Goal: Task Accomplishment & Management: Complete application form

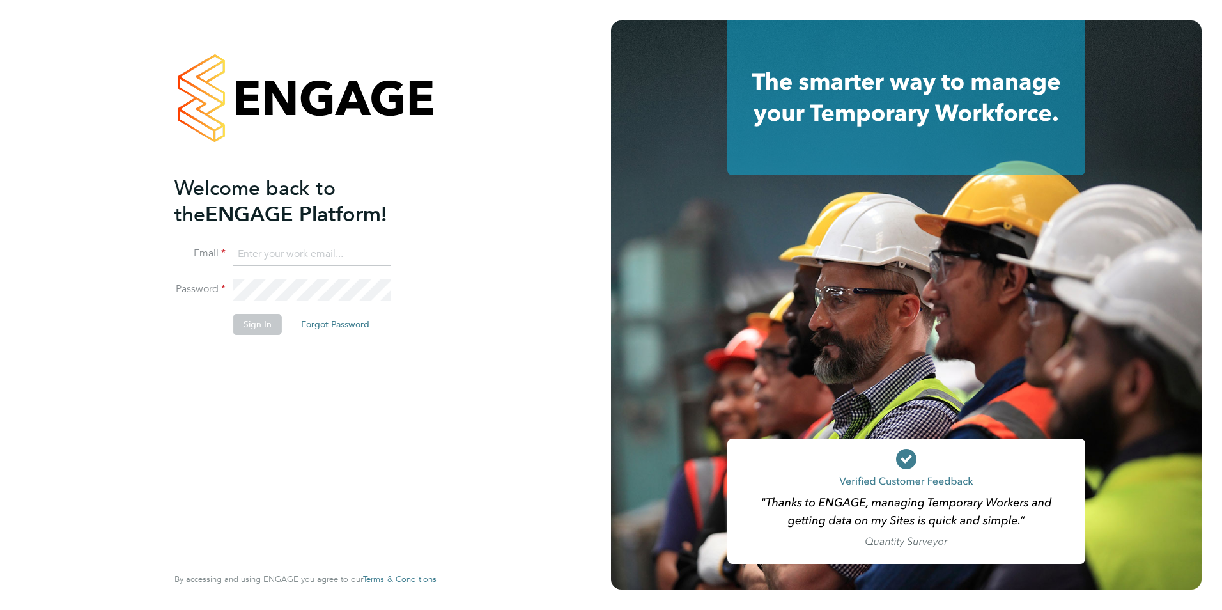
type input "sam.skinner@tfrecruitment.co.uk"
click at [249, 325] on button "Sign In" at bounding box center [257, 324] width 49 height 20
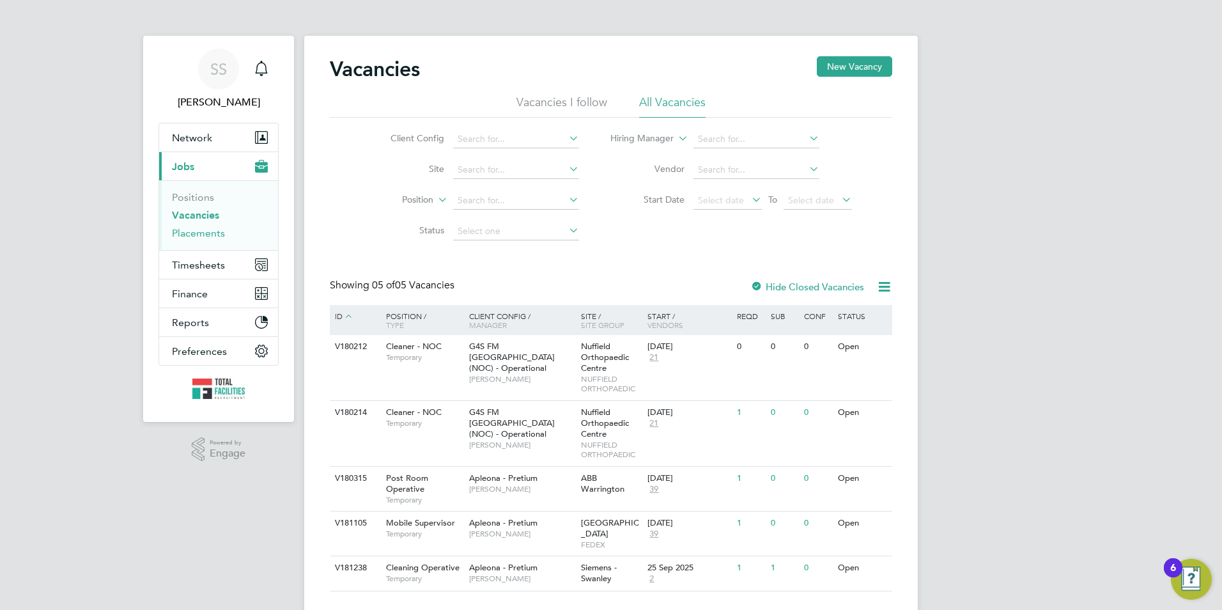
click at [196, 232] on link "Placements" at bounding box center [198, 233] width 53 height 12
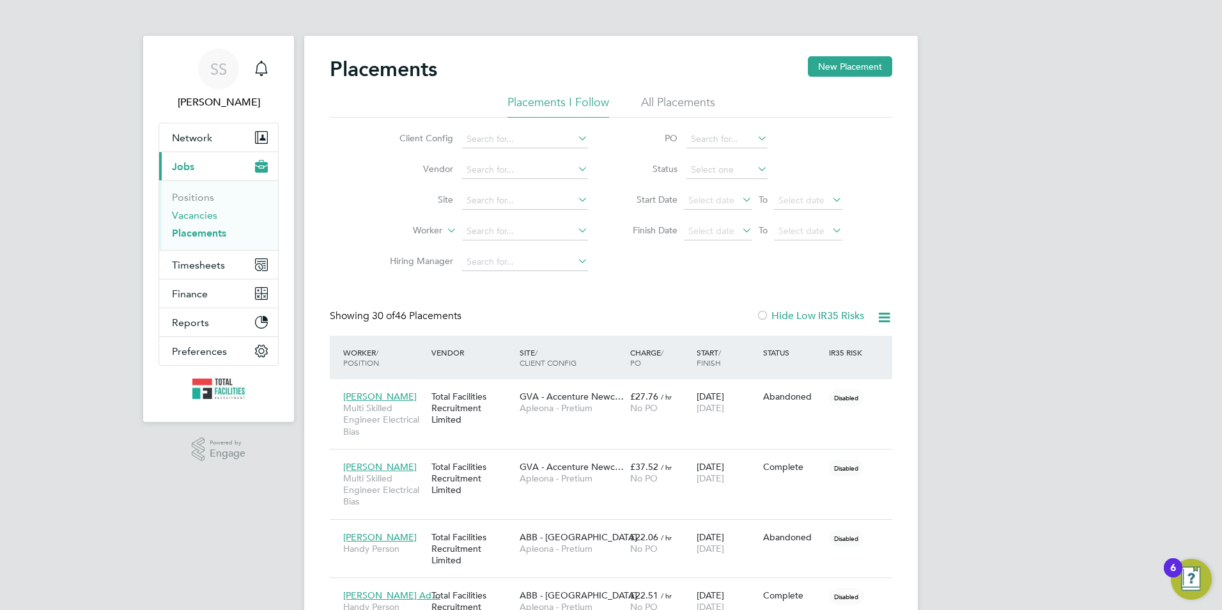
click at [198, 209] on link "Vacancies" at bounding box center [194, 215] width 45 height 12
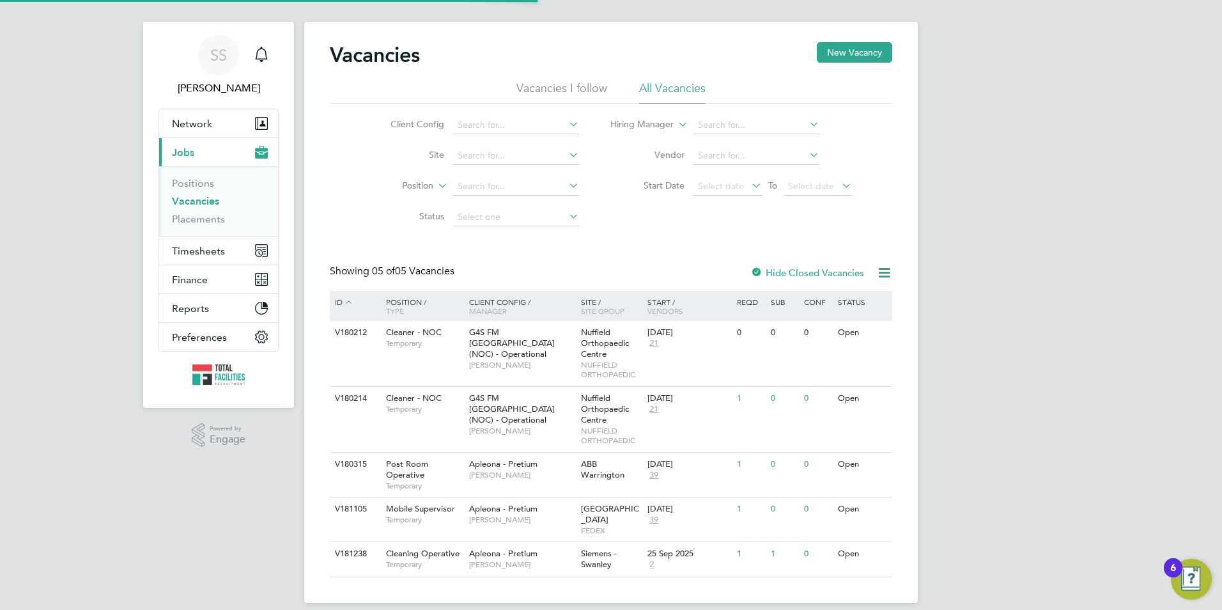
scroll to position [18, 0]
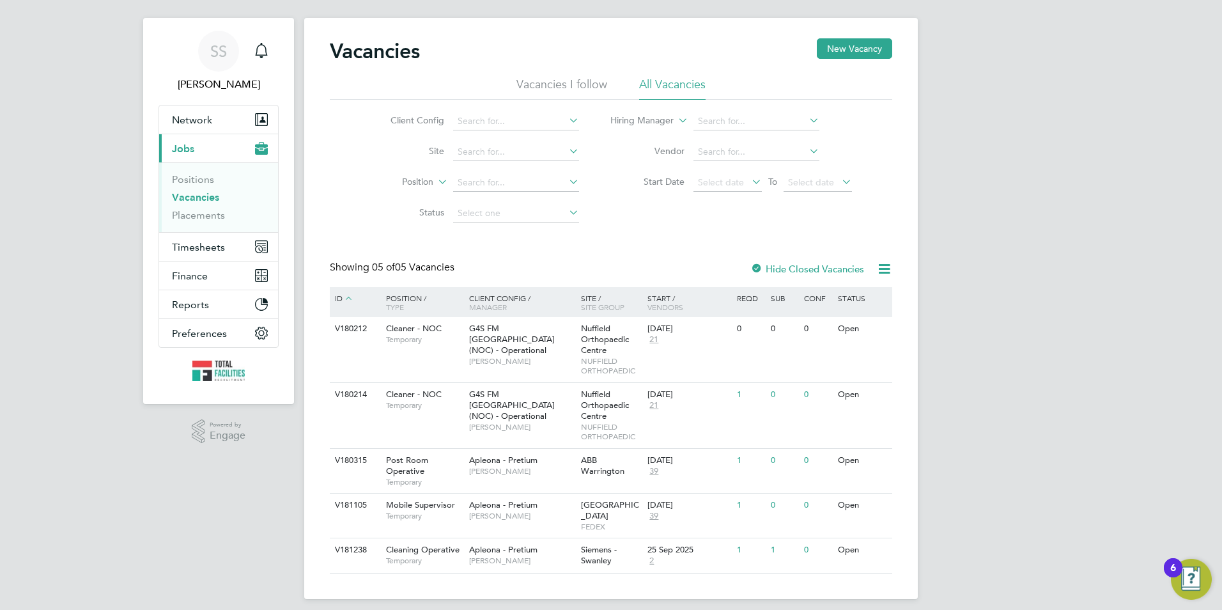
drag, startPoint x: 191, startPoint y: 202, endPoint x: 224, endPoint y: 187, distance: 36.0
click at [191, 201] on link "Vacancies" at bounding box center [195, 197] width 47 height 12
click at [189, 195] on link "Vacancies" at bounding box center [195, 197] width 47 height 12
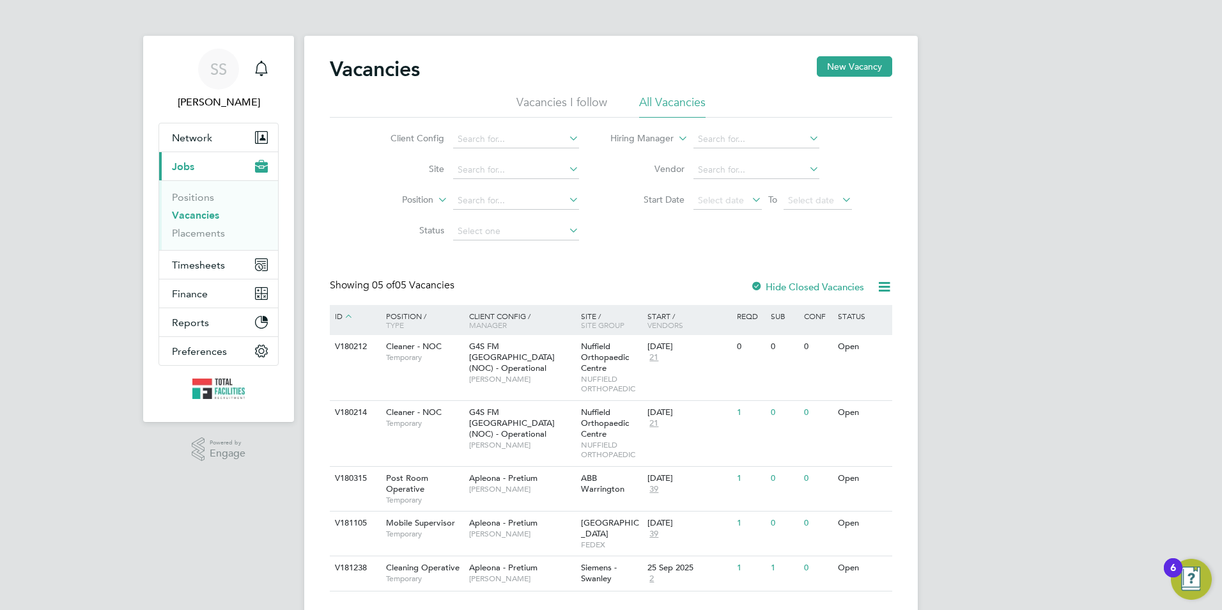
click at [203, 217] on link "Vacancies" at bounding box center [195, 215] width 47 height 12
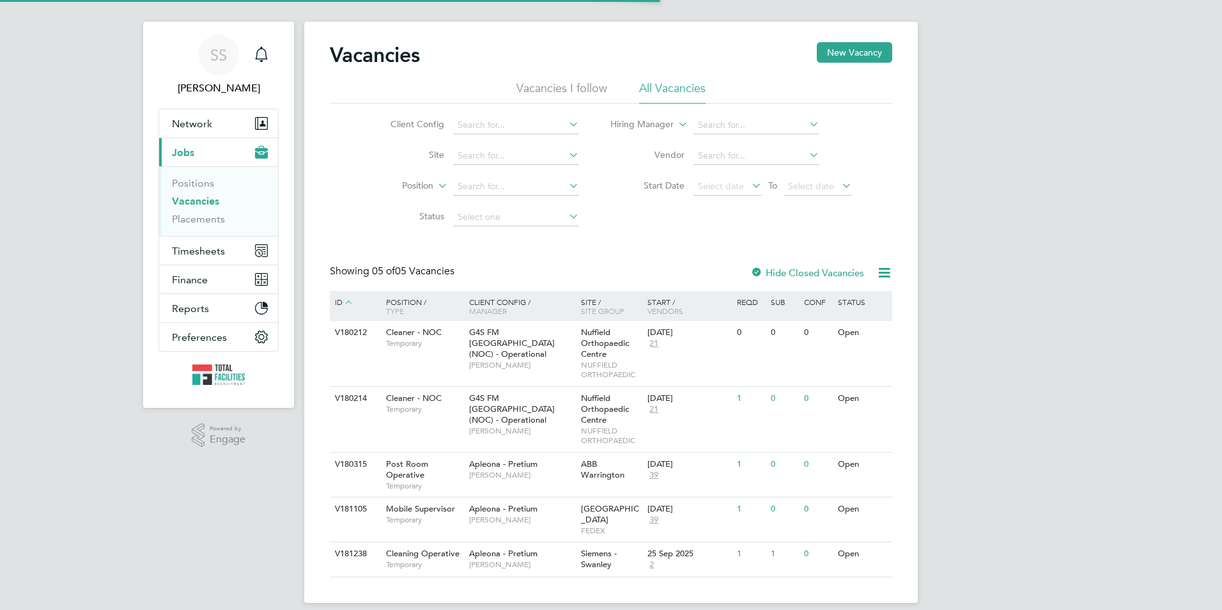
scroll to position [18, 0]
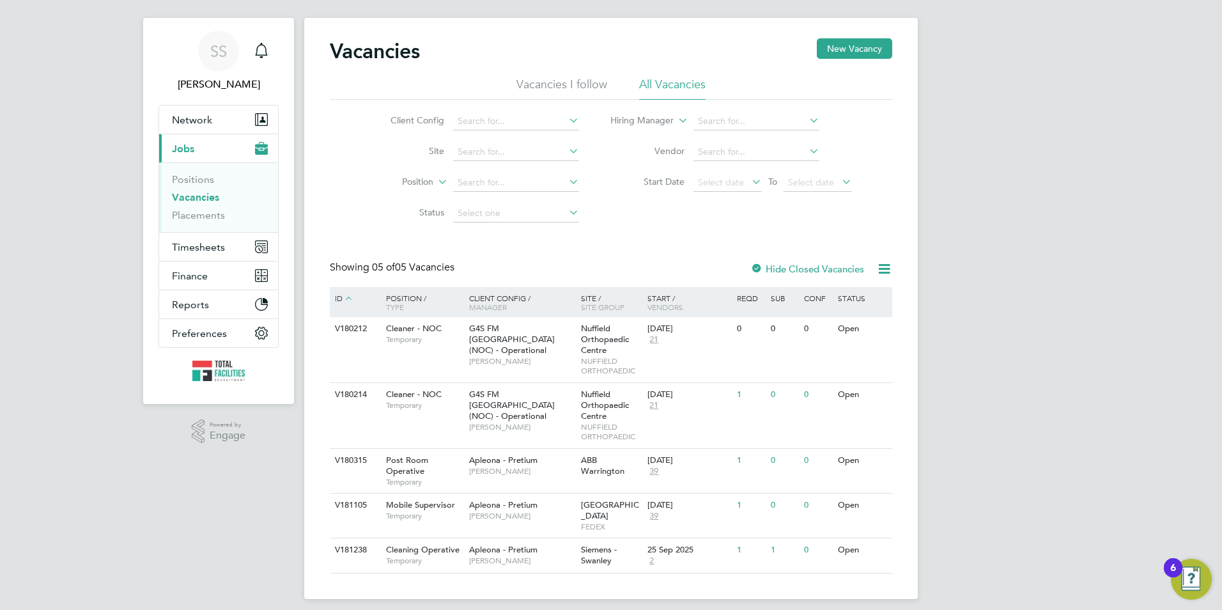
click at [197, 198] on link "Vacancies" at bounding box center [195, 197] width 47 height 12
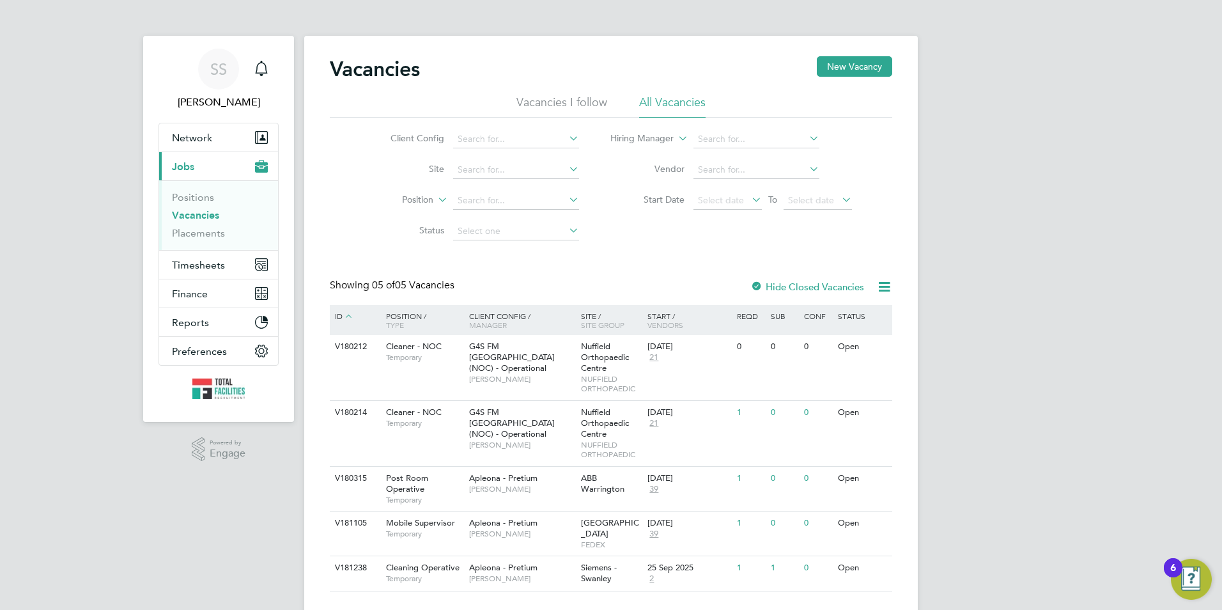
click at [194, 213] on link "Vacancies" at bounding box center [195, 215] width 47 height 12
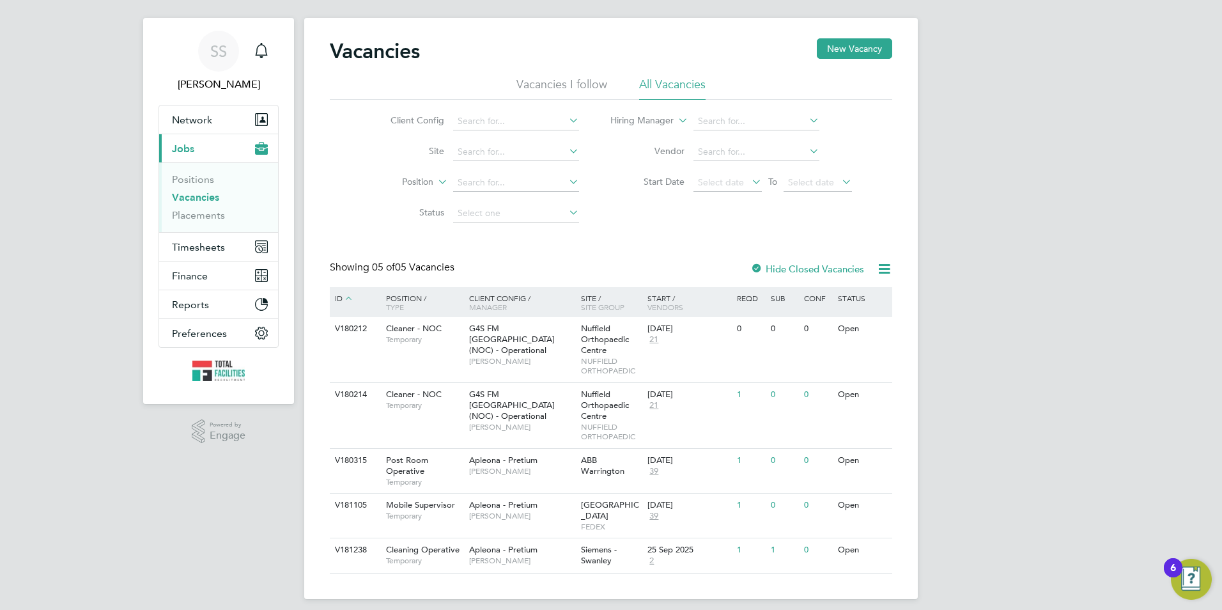
click at [193, 198] on link "Vacancies" at bounding box center [195, 197] width 47 height 12
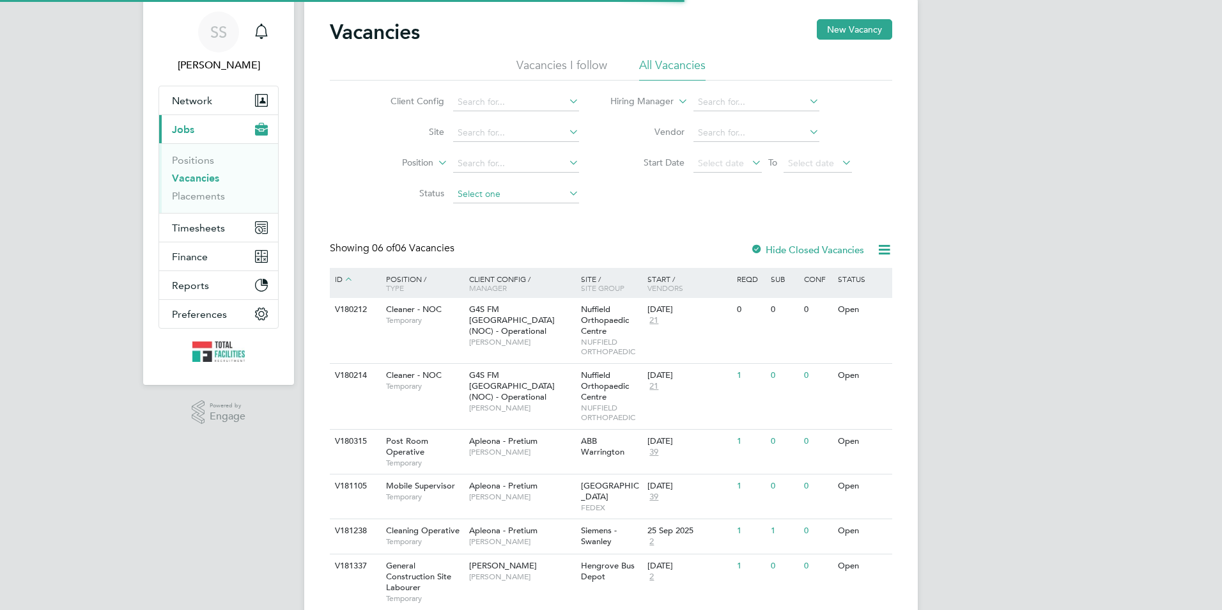
scroll to position [73, 0]
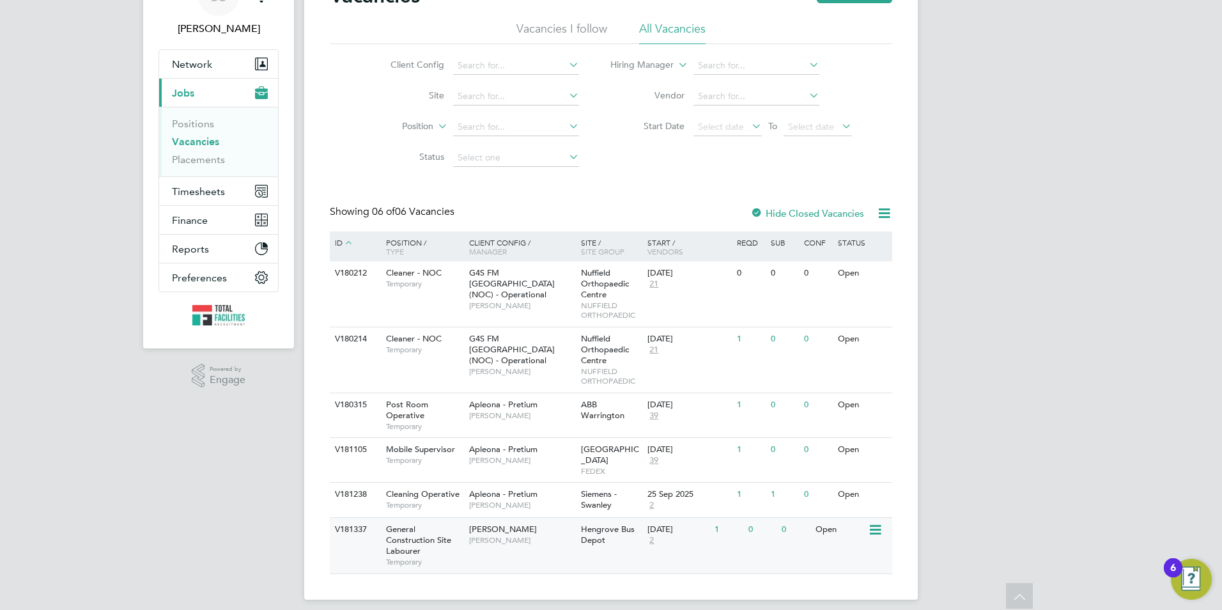
click at [530, 539] on div "NG Bailey Darren Slade" at bounding box center [522, 534] width 112 height 33
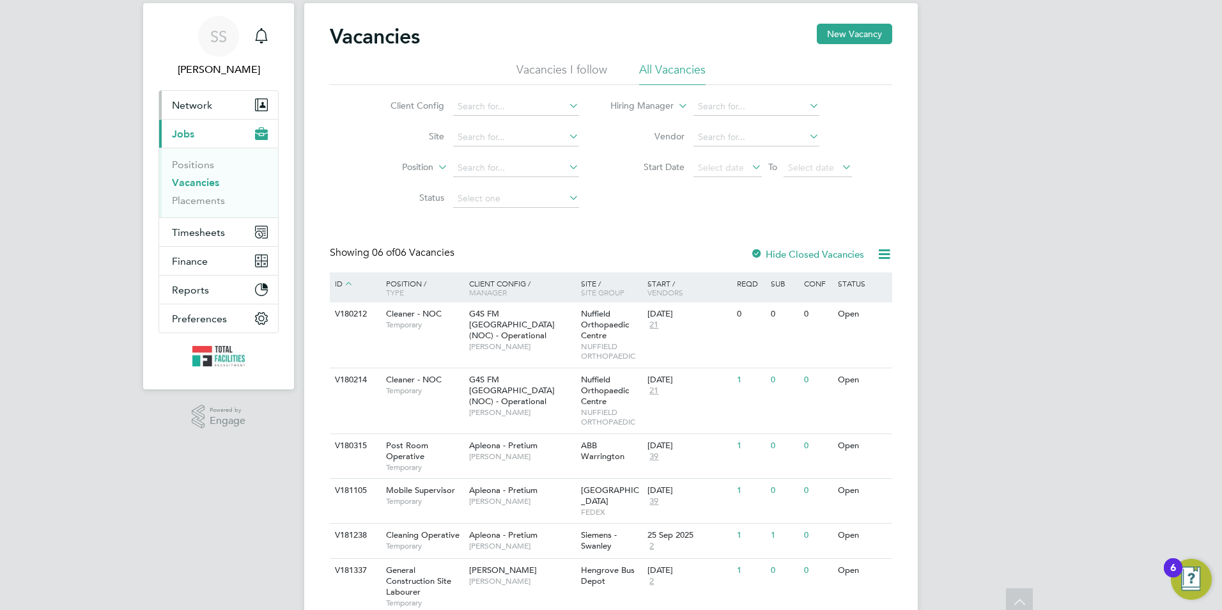
scroll to position [0, 0]
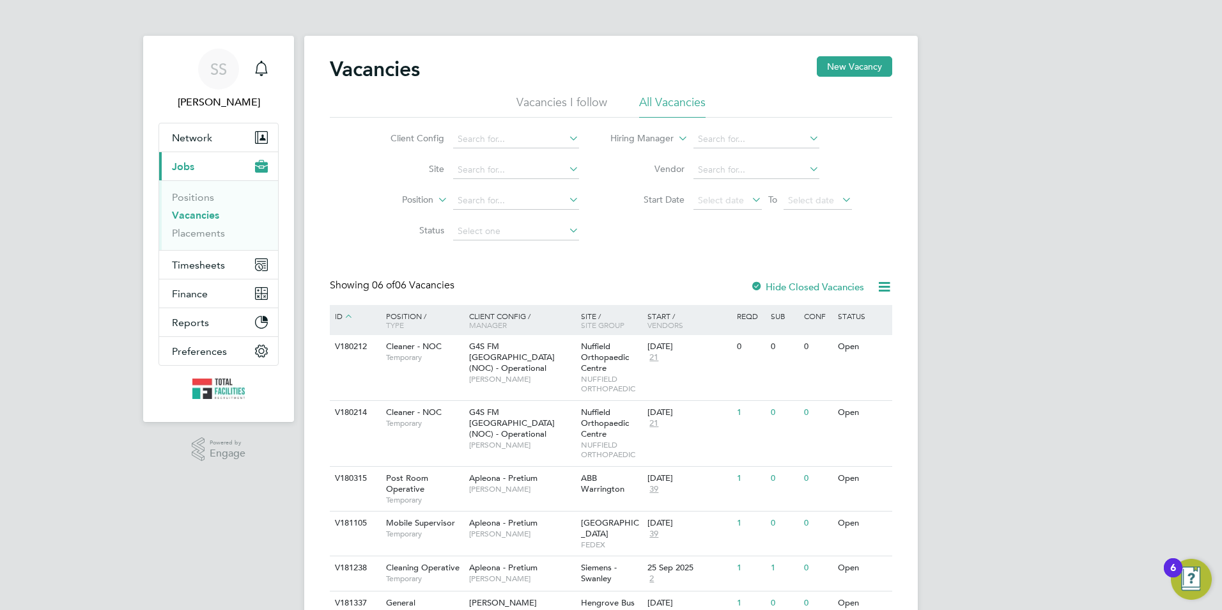
click at [189, 220] on link "Vacancies" at bounding box center [195, 215] width 47 height 12
click at [189, 218] on link "Vacancies" at bounding box center [195, 215] width 47 height 12
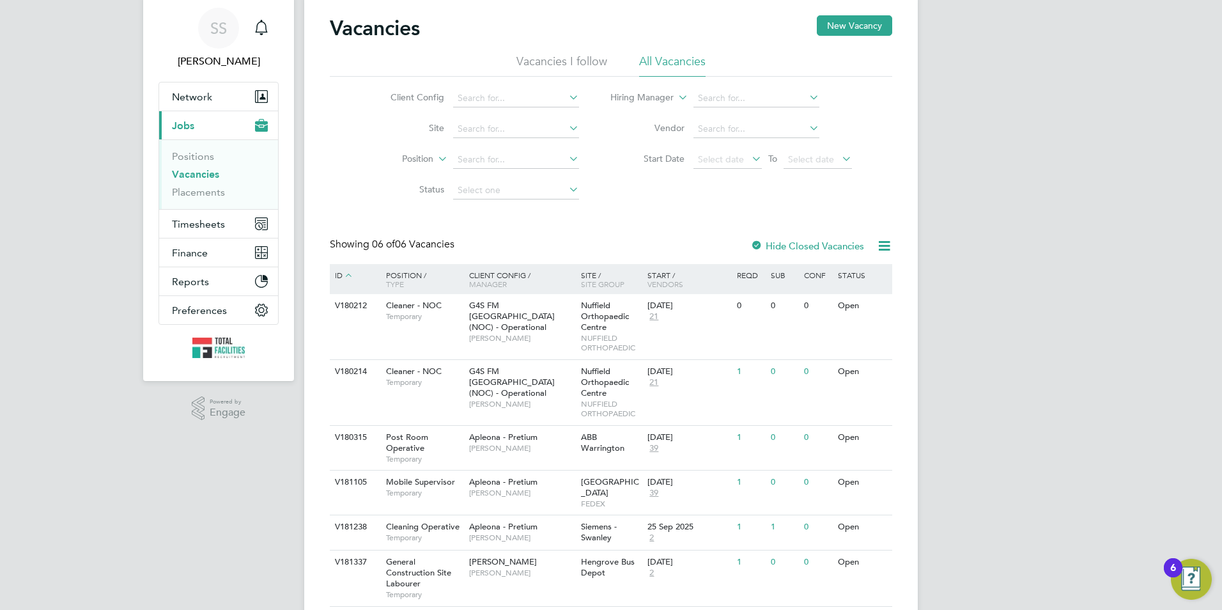
scroll to position [73, 0]
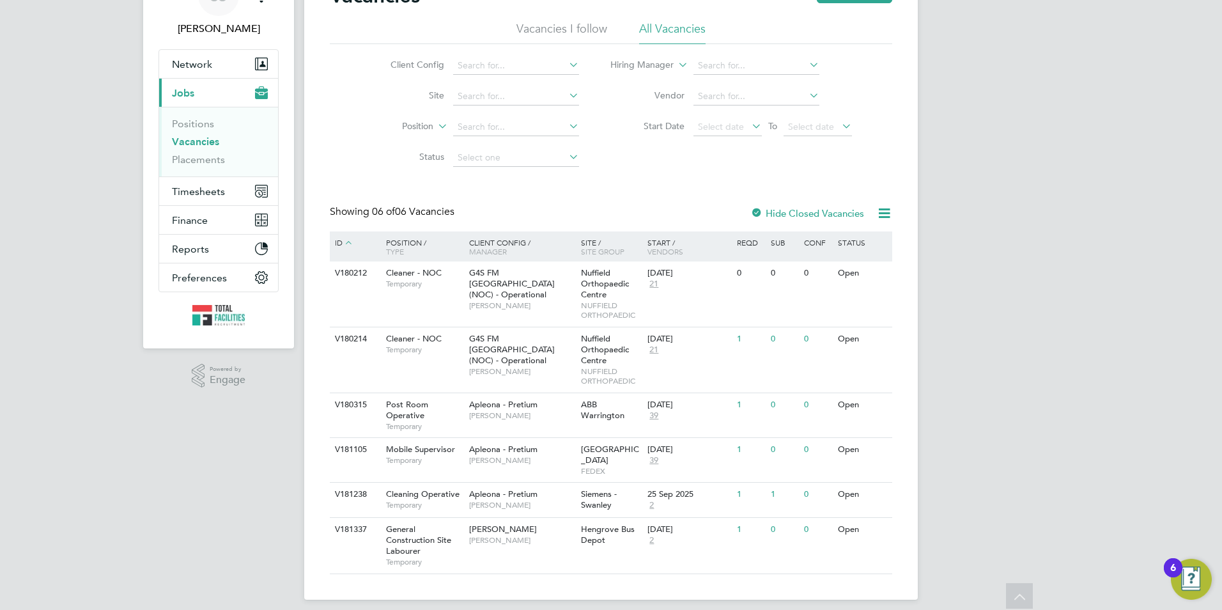
click at [464, 569] on div "Vacancies New Vacancy Vacancies I follow All Vacancies Client Config Site Posit…" at bounding box center [610, 280] width 613 height 637
click at [474, 523] on span "[PERSON_NAME]" at bounding box center [503, 528] width 68 height 11
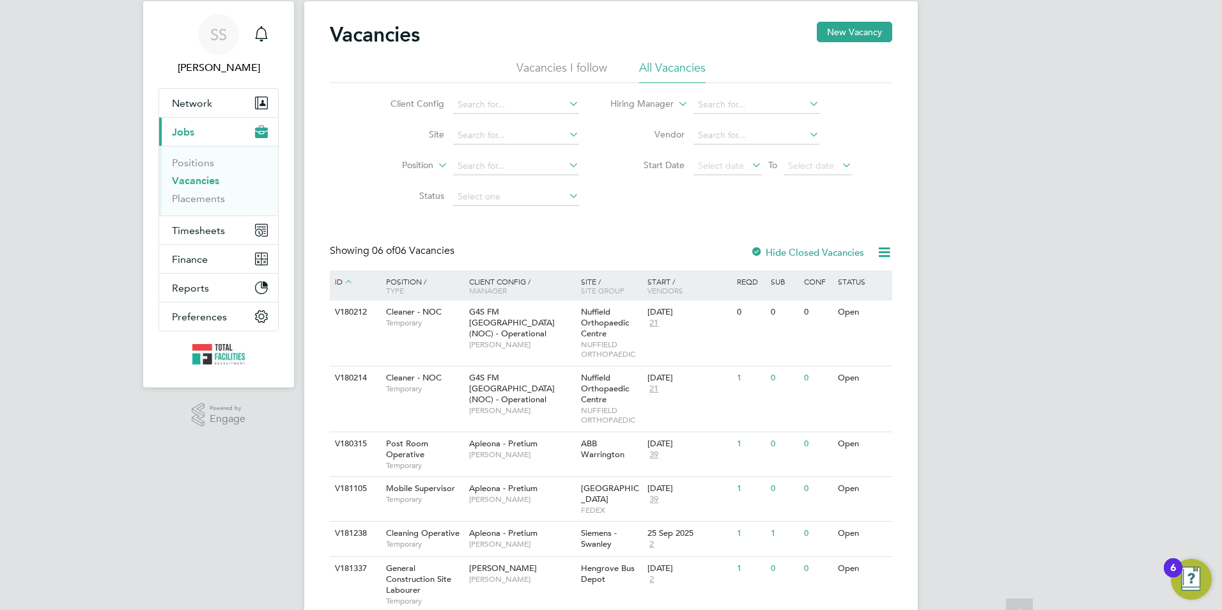
scroll to position [0, 0]
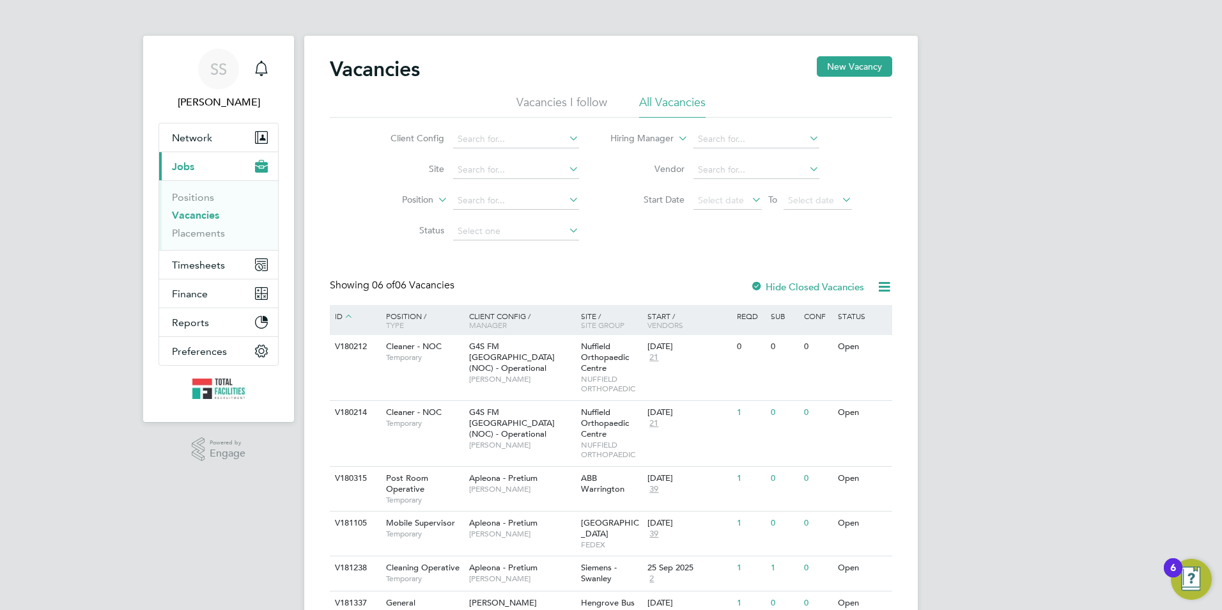
click at [186, 213] on link "Vacancies" at bounding box center [195, 215] width 47 height 12
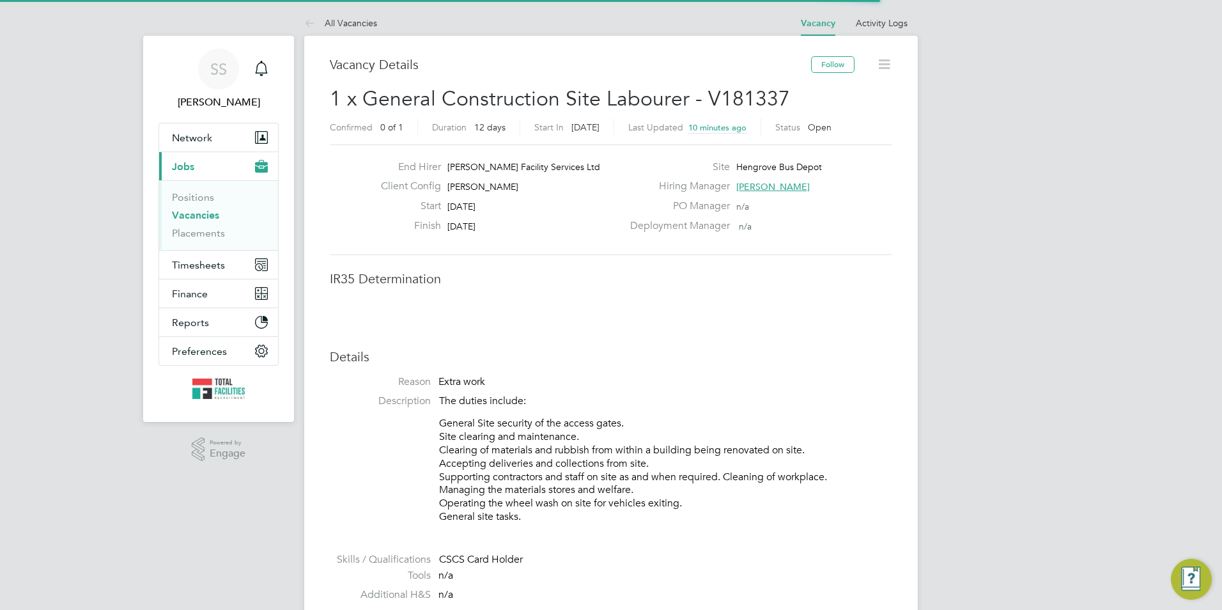
scroll to position [38, 89]
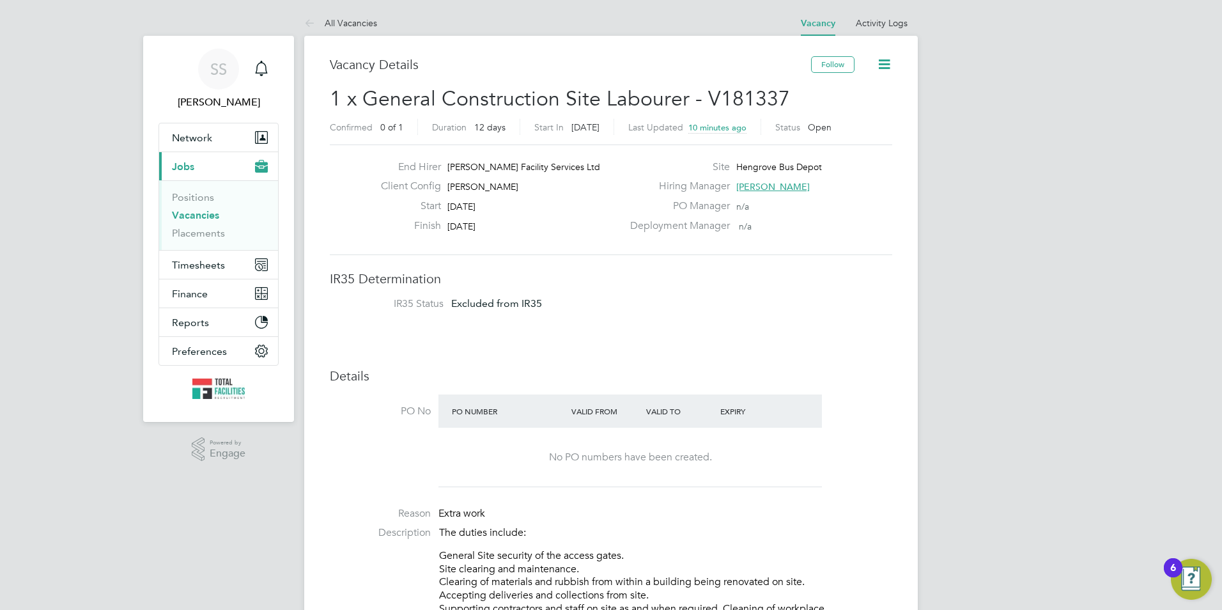
click at [813, 466] on div "No PO numbers have been created." at bounding box center [629, 457] width 383 height 59
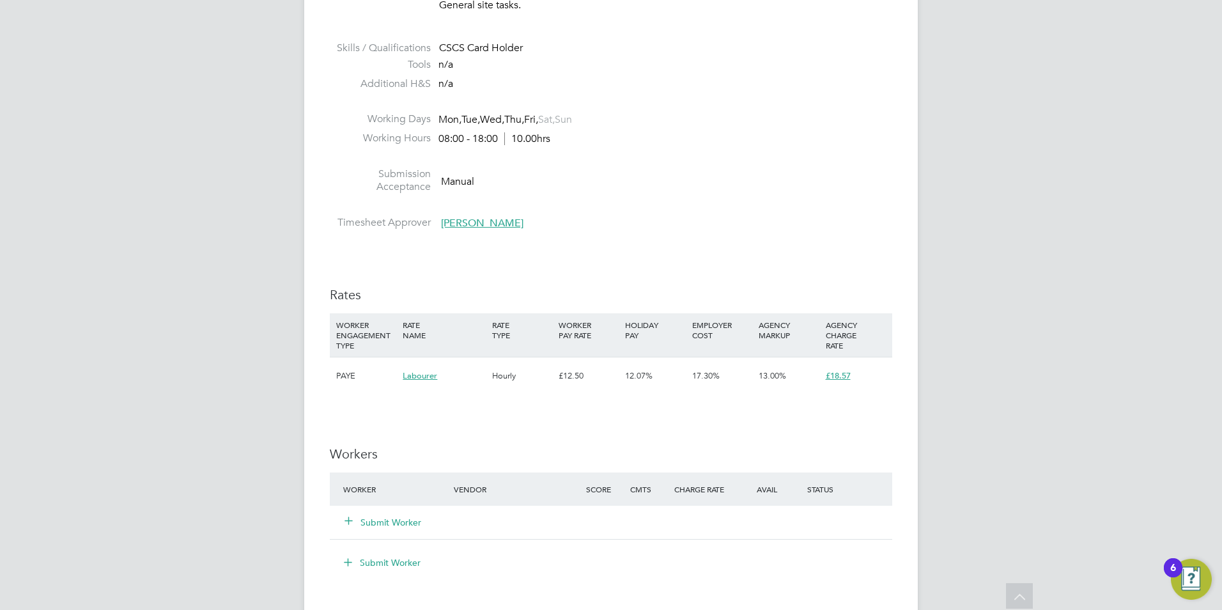
scroll to position [895, 0]
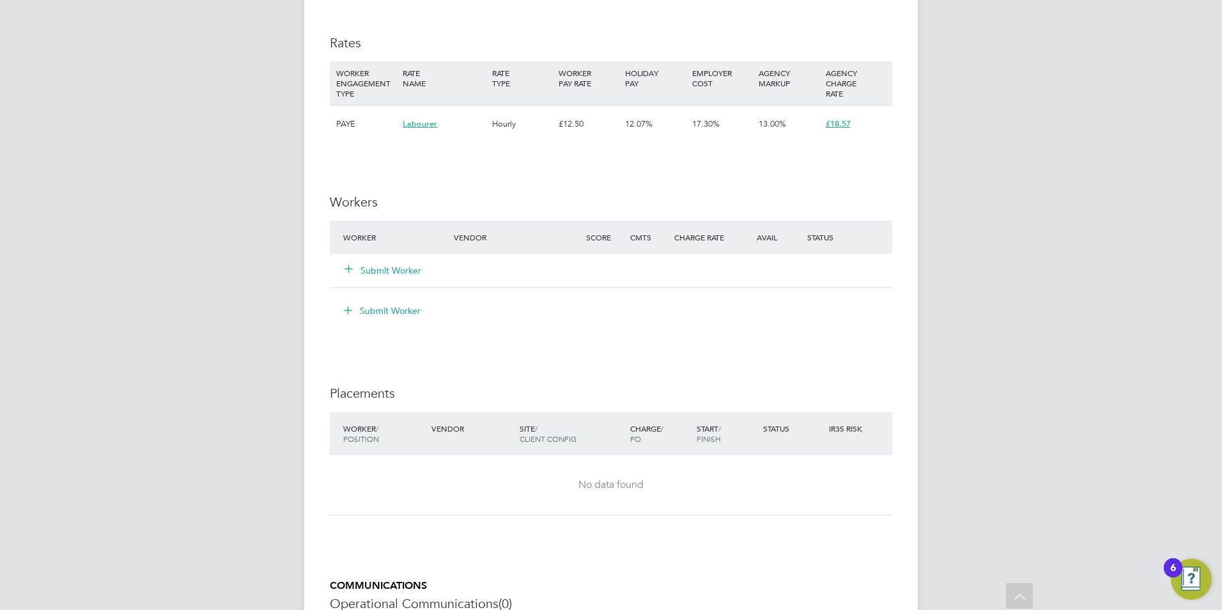
click at [358, 269] on button "Submit Worker" at bounding box center [383, 270] width 77 height 13
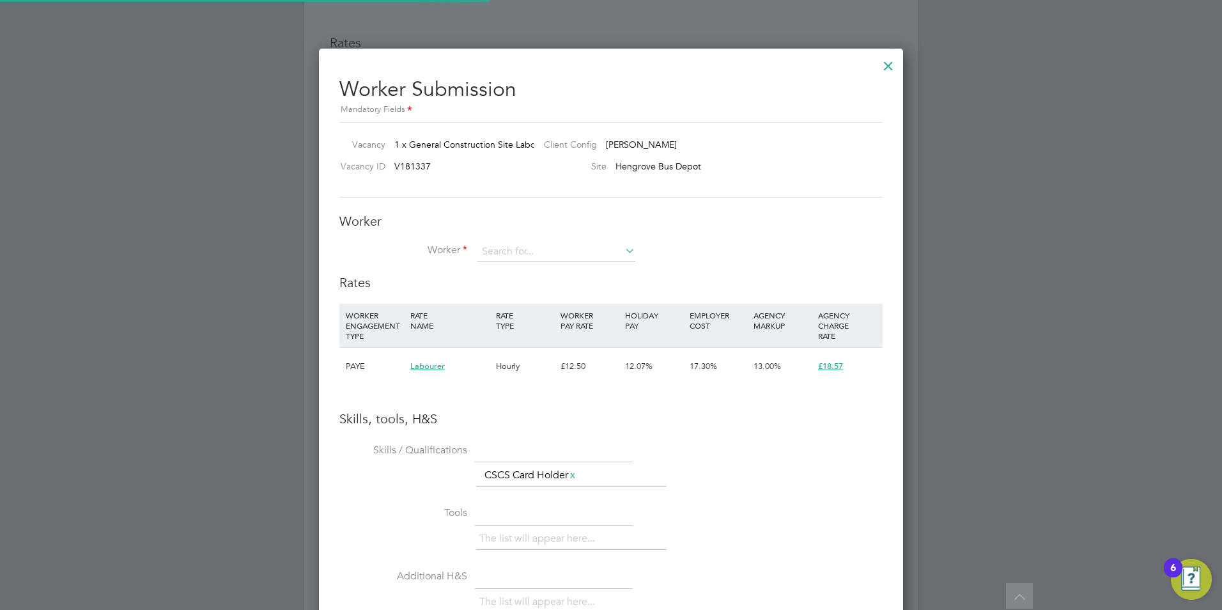
scroll to position [808, 585]
click at [497, 253] on input at bounding box center [556, 251] width 158 height 19
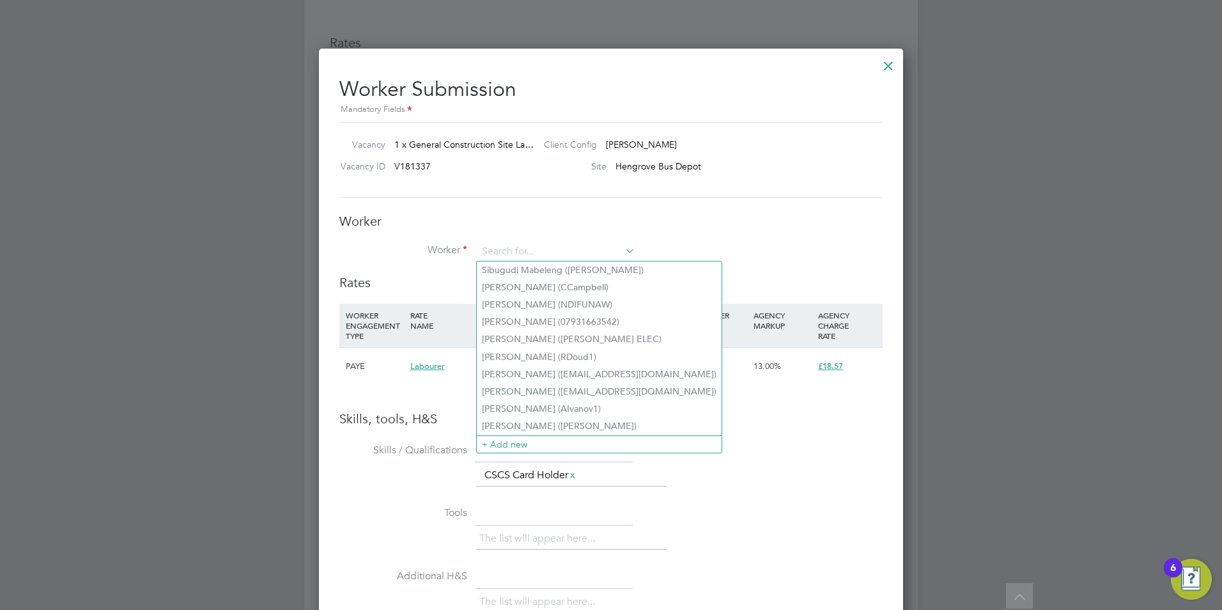
type input "d"
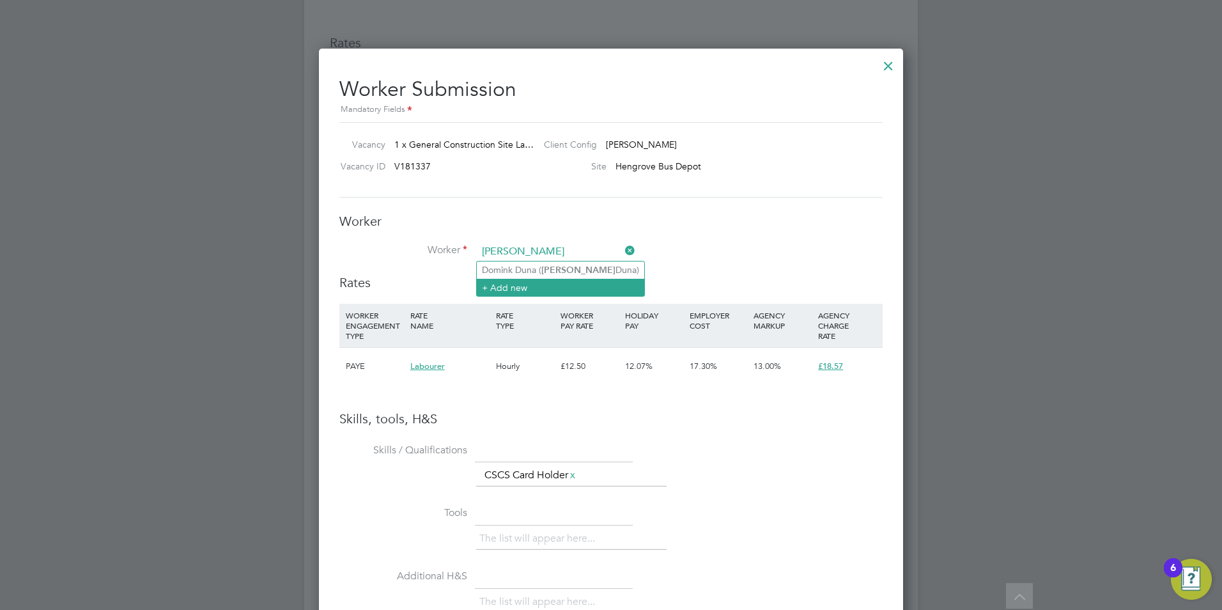
type input "dominik"
click at [567, 287] on li "+ Add new" at bounding box center [560, 287] width 167 height 17
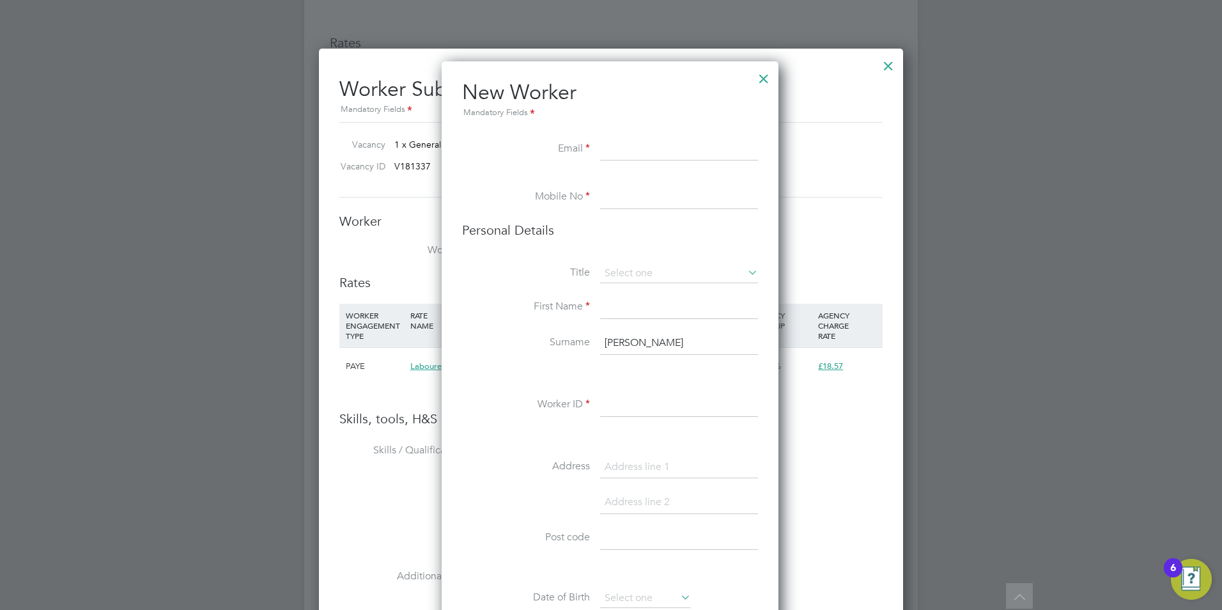
scroll to position [1081, 339]
click at [633, 150] on input at bounding box center [679, 149] width 158 height 23
type input "dominikuzs@gmail.com"
type input "07871203165"
click at [635, 299] on input at bounding box center [679, 307] width 158 height 23
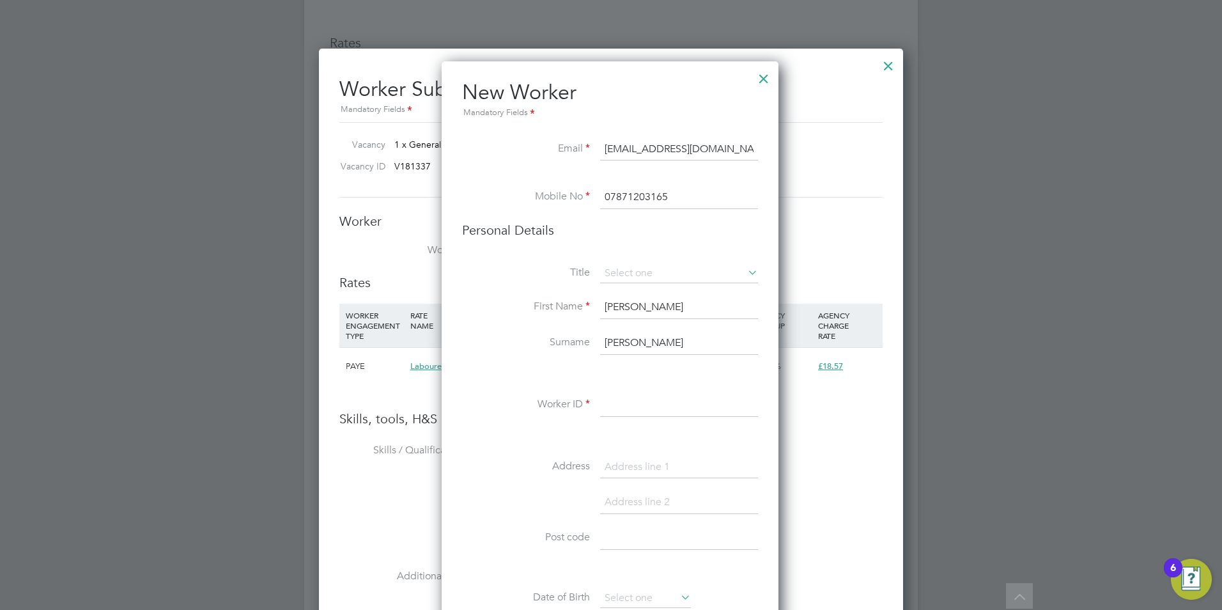
type input "Dominik"
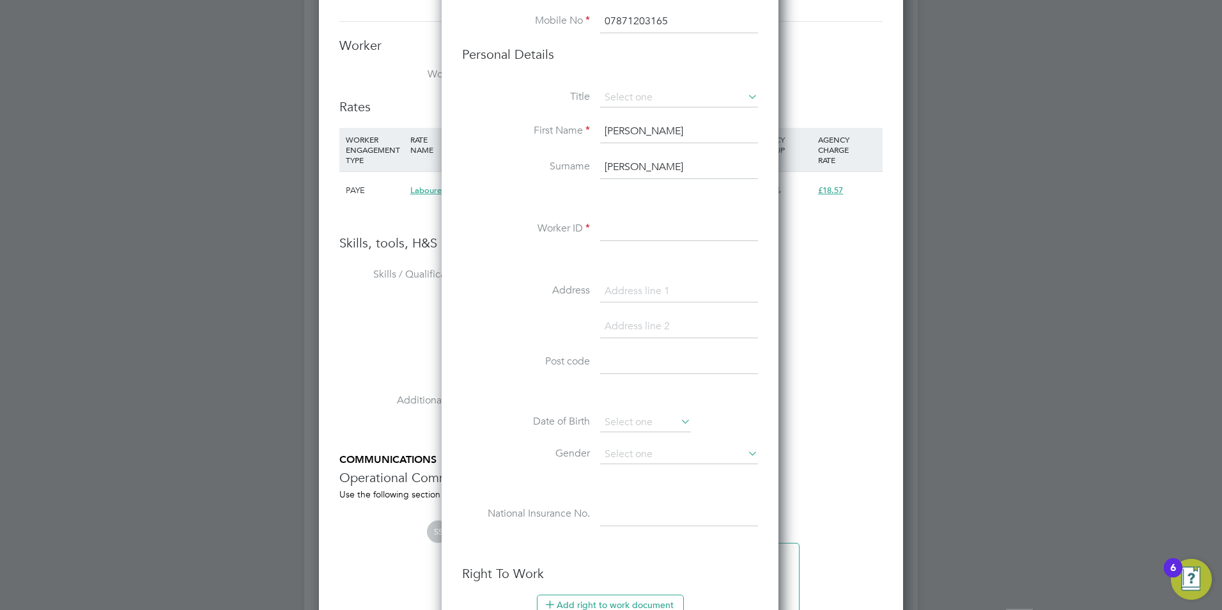
scroll to position [1150, 0]
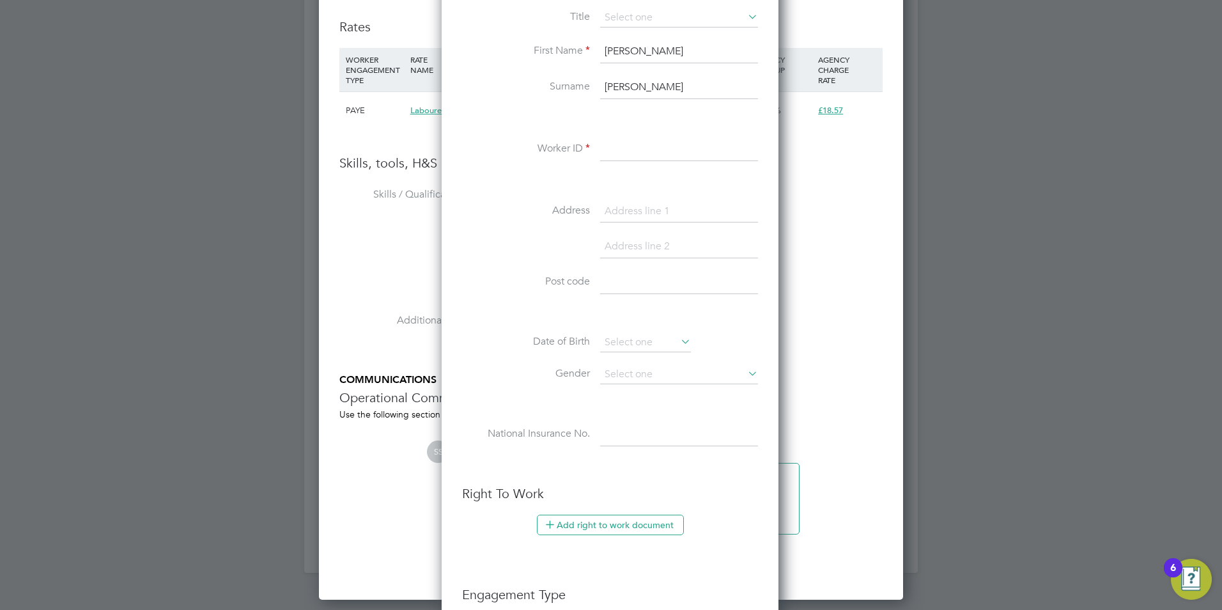
type input "Kamarnicki"
click at [612, 144] on input at bounding box center [679, 149] width 158 height 23
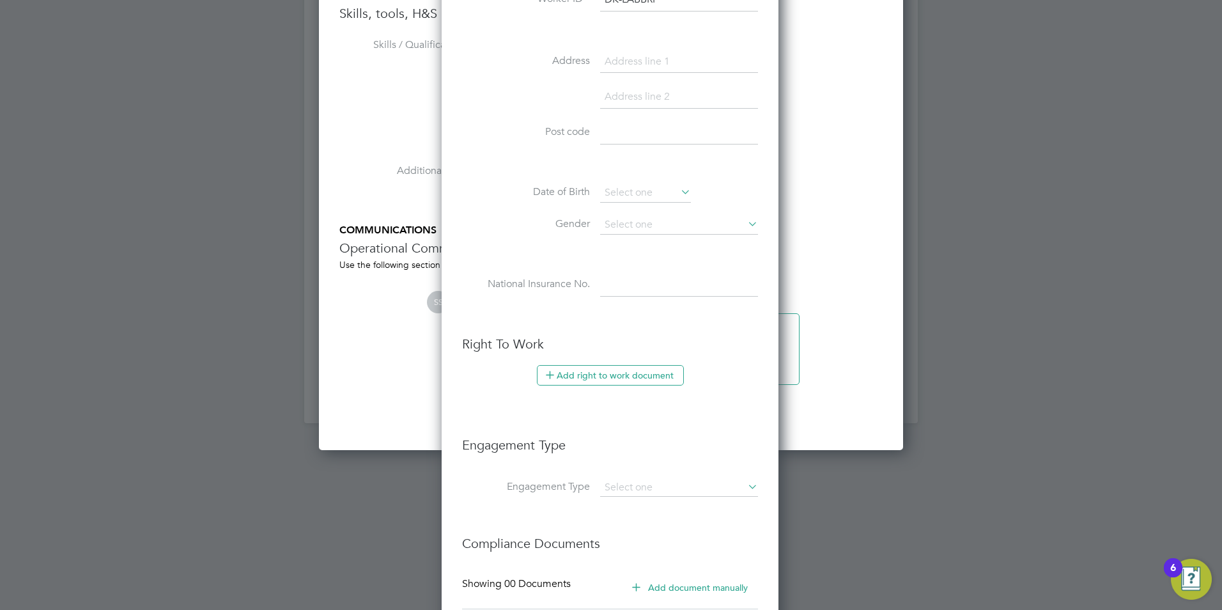
scroll to position [1426, 0]
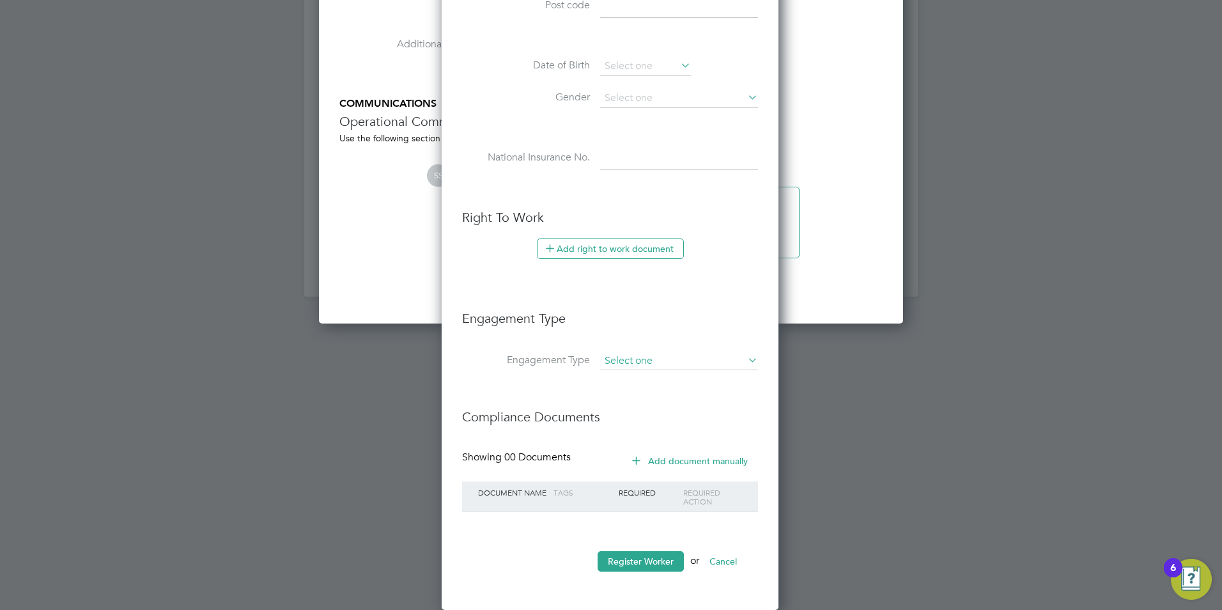
type input "DK-LABBRI"
click at [638, 366] on input at bounding box center [679, 361] width 158 height 18
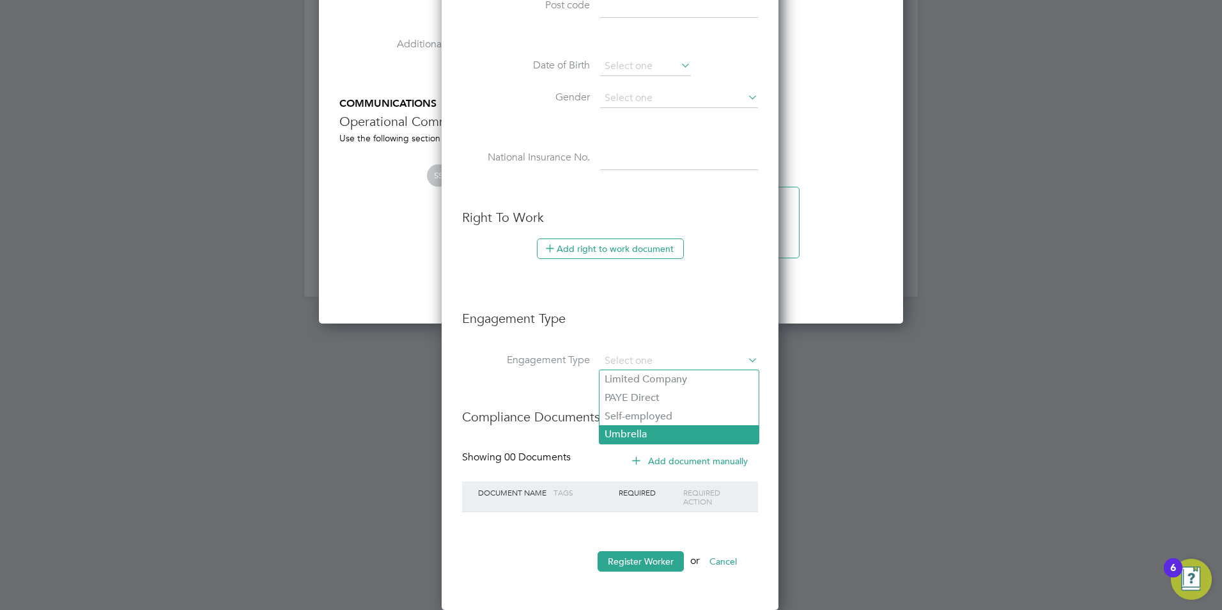
click at [646, 430] on li "Umbrella" at bounding box center [678, 434] width 159 height 19
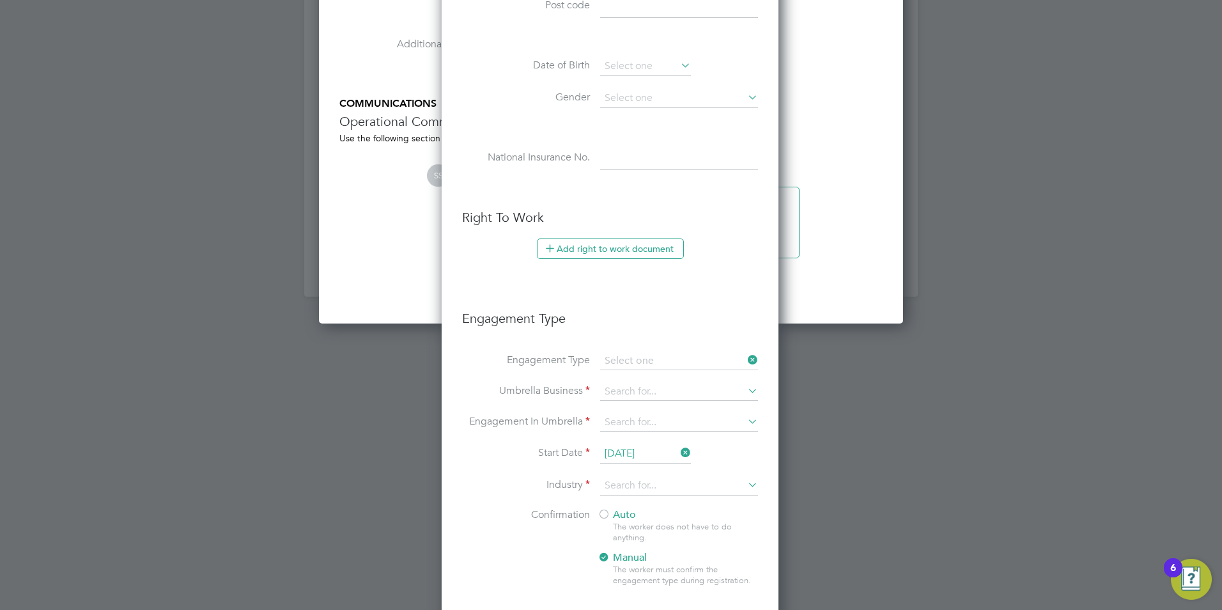
type input "Umbrella"
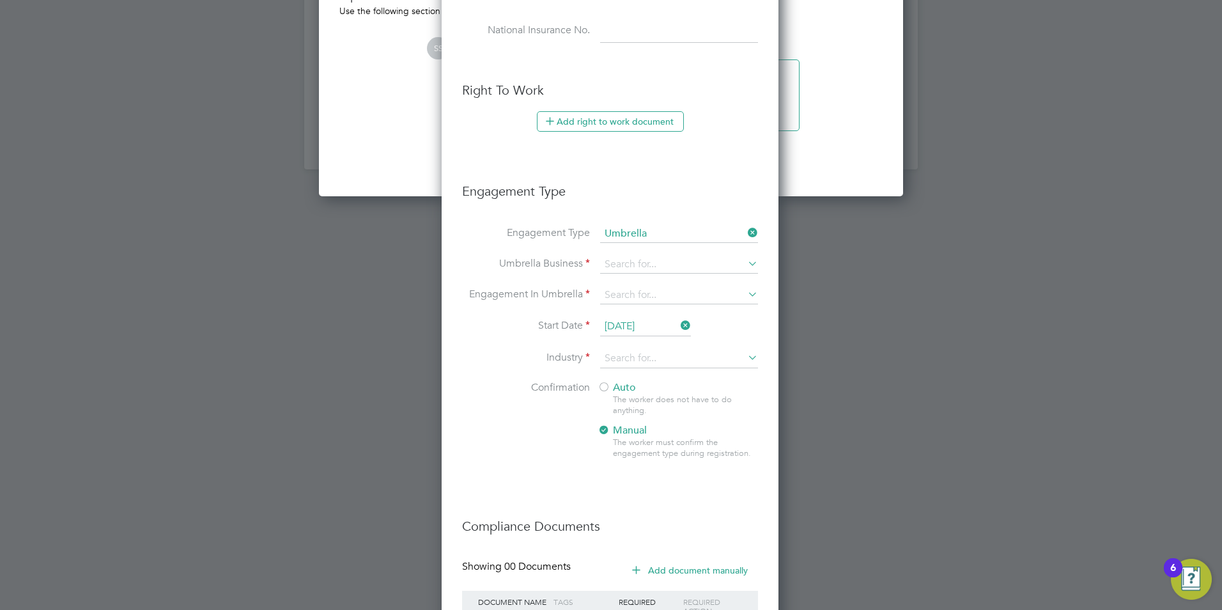
scroll to position [1554, 0]
click at [635, 258] on input at bounding box center [679, 264] width 158 height 18
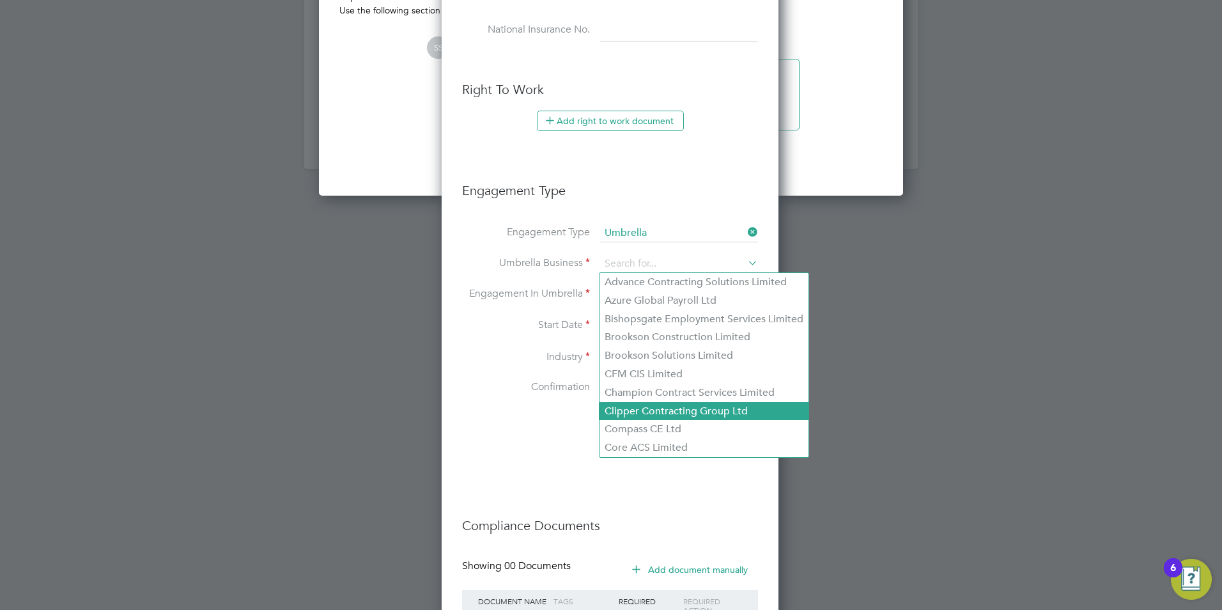
click at [612, 405] on li "Clipper Contracting Group Ltd" at bounding box center [703, 411] width 209 height 19
type input "Clipper Contracting Group Ltd"
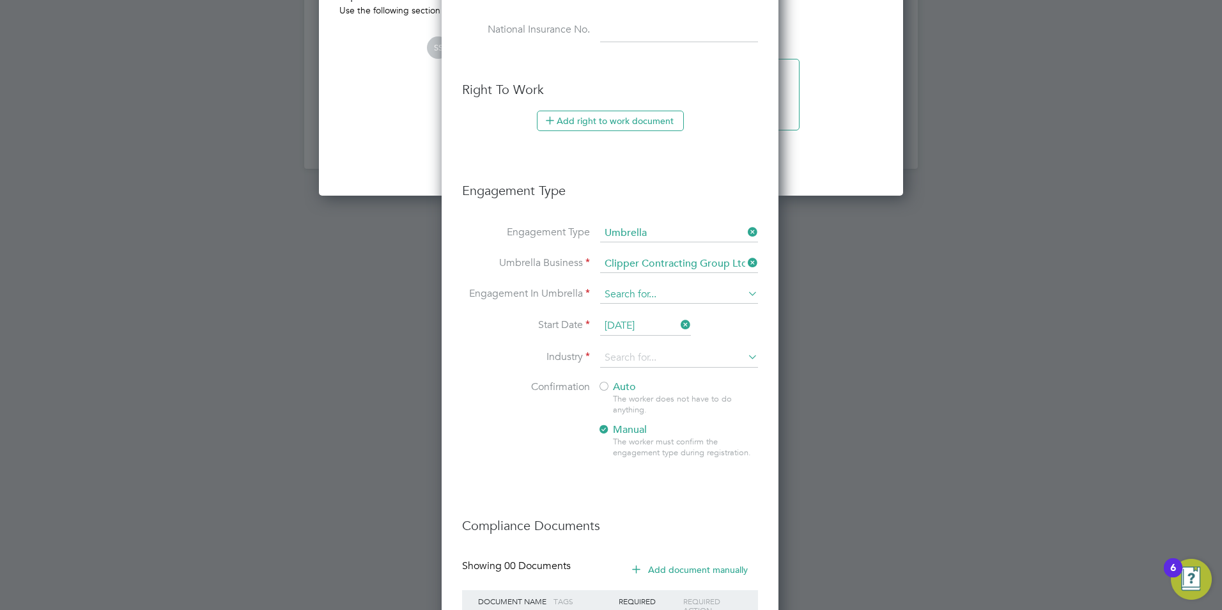
click at [620, 298] on input at bounding box center [679, 295] width 158 height 18
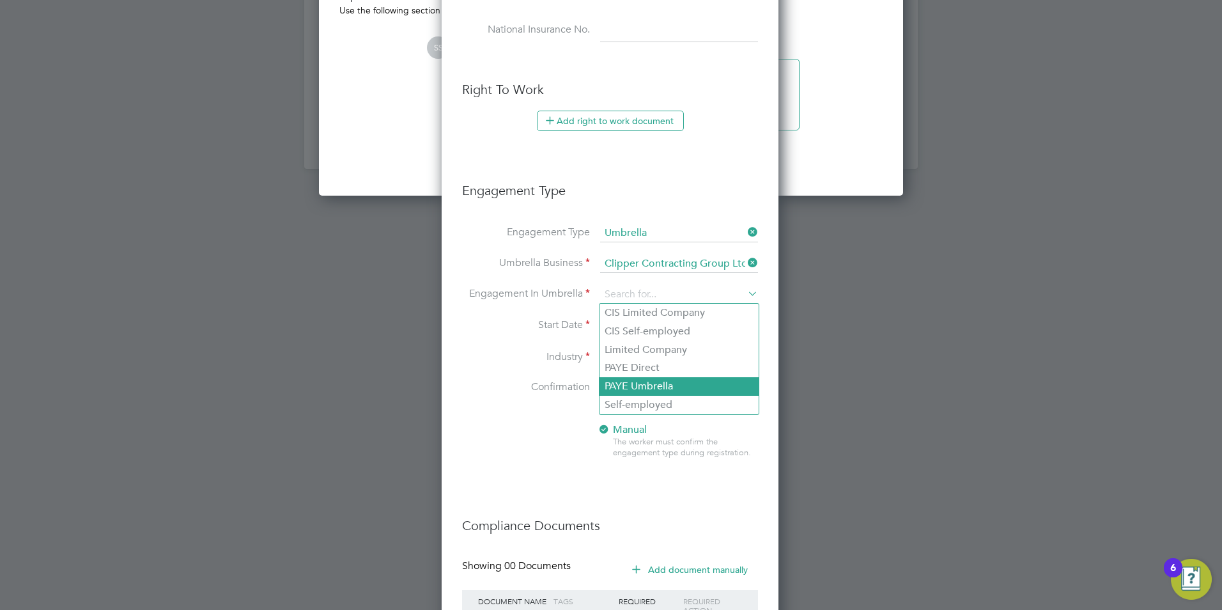
click at [629, 387] on li "PAYE Umbrella" at bounding box center [678, 386] width 159 height 19
type input "PAYE Umbrella"
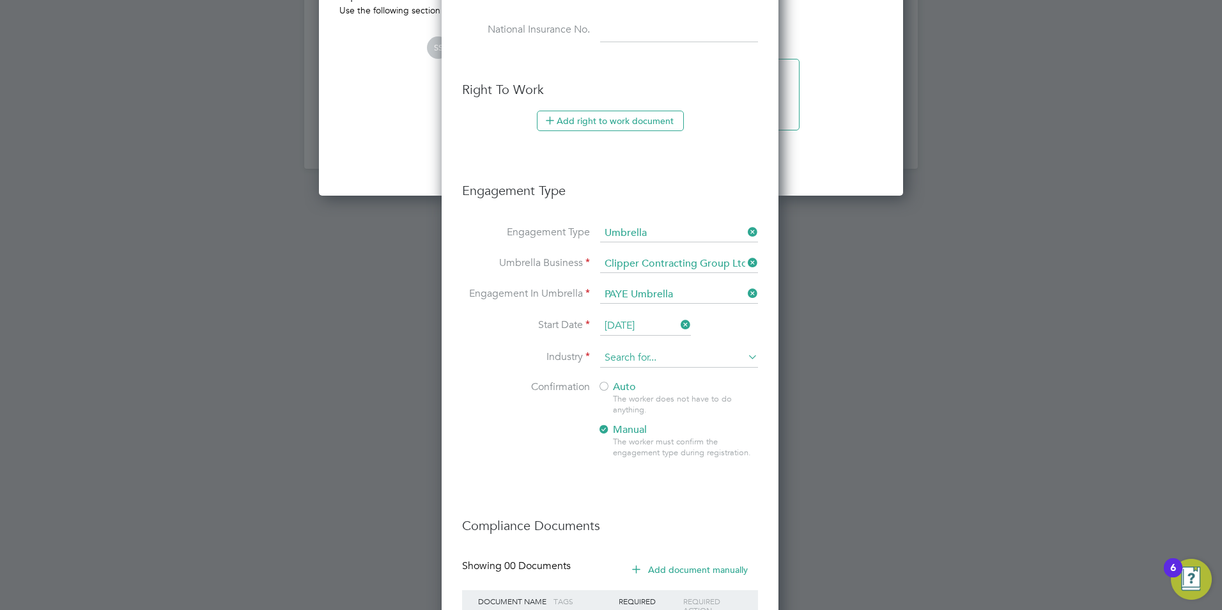
click at [628, 358] on input at bounding box center [679, 357] width 158 height 19
click at [641, 527] on li "Engineering" at bounding box center [678, 532] width 159 height 17
type input "Engineering"
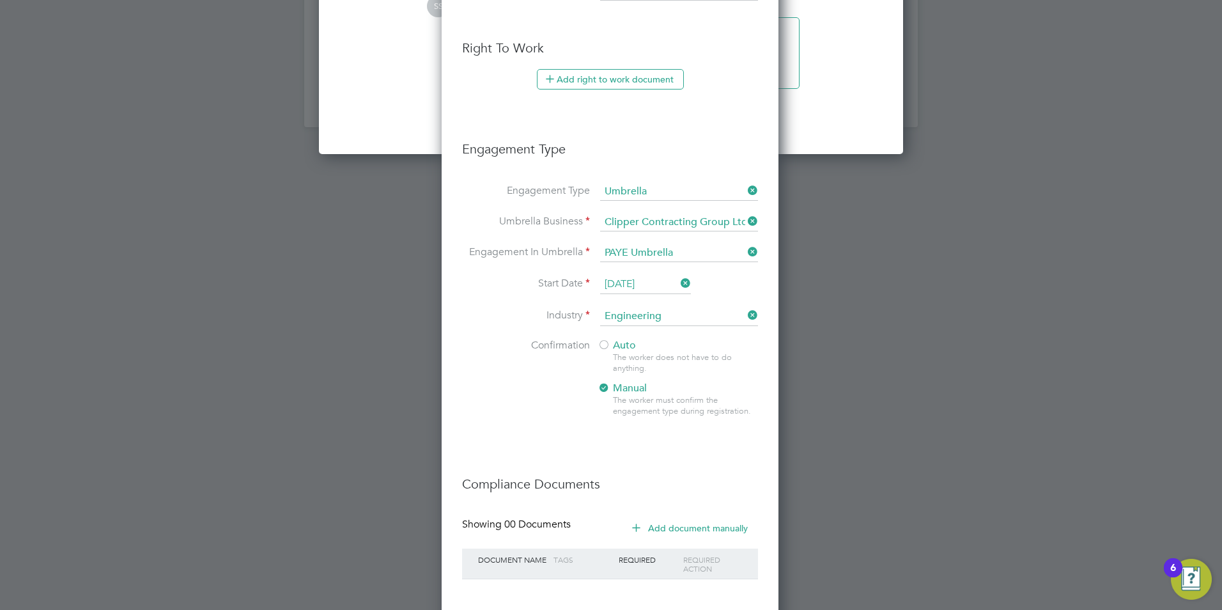
scroll to position [1618, 0]
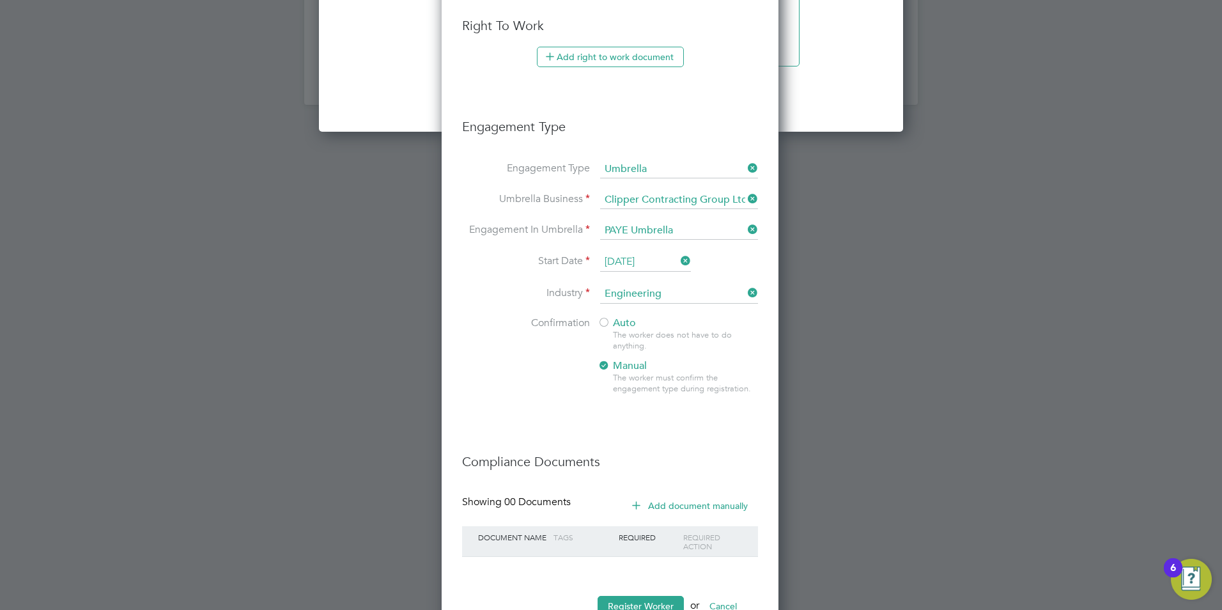
click at [615, 323] on span "Auto" at bounding box center [616, 322] width 38 height 13
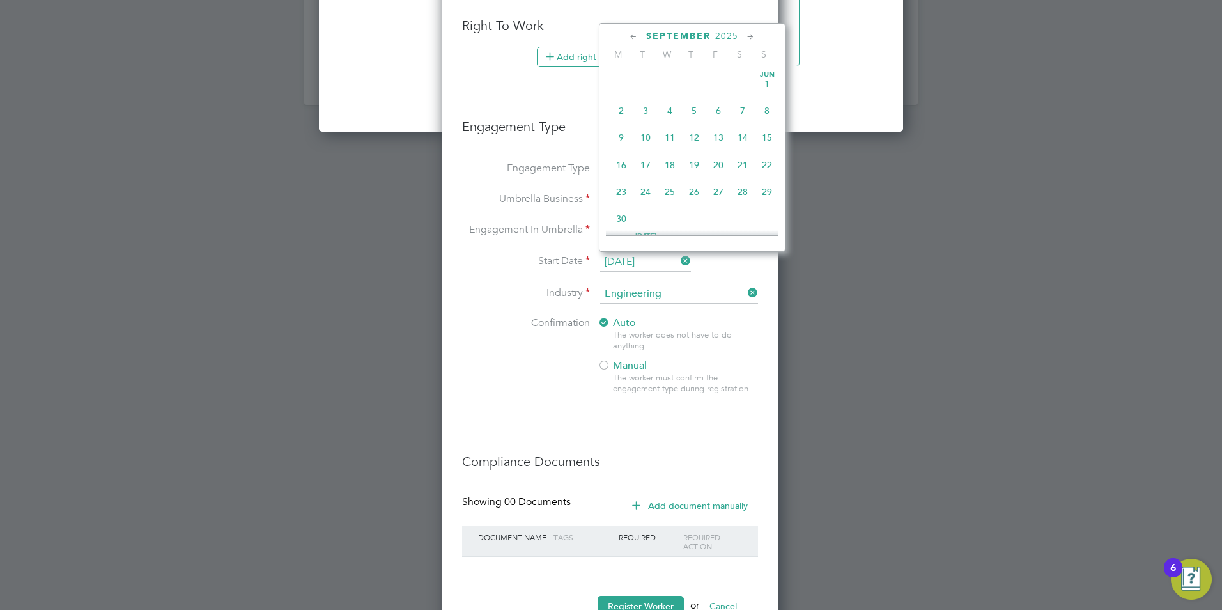
click at [663, 259] on input "26 Sep 2025" at bounding box center [645, 261] width 91 height 19
click at [623, 162] on span "29" at bounding box center [621, 153] width 24 height 24
type input "[DATE]"
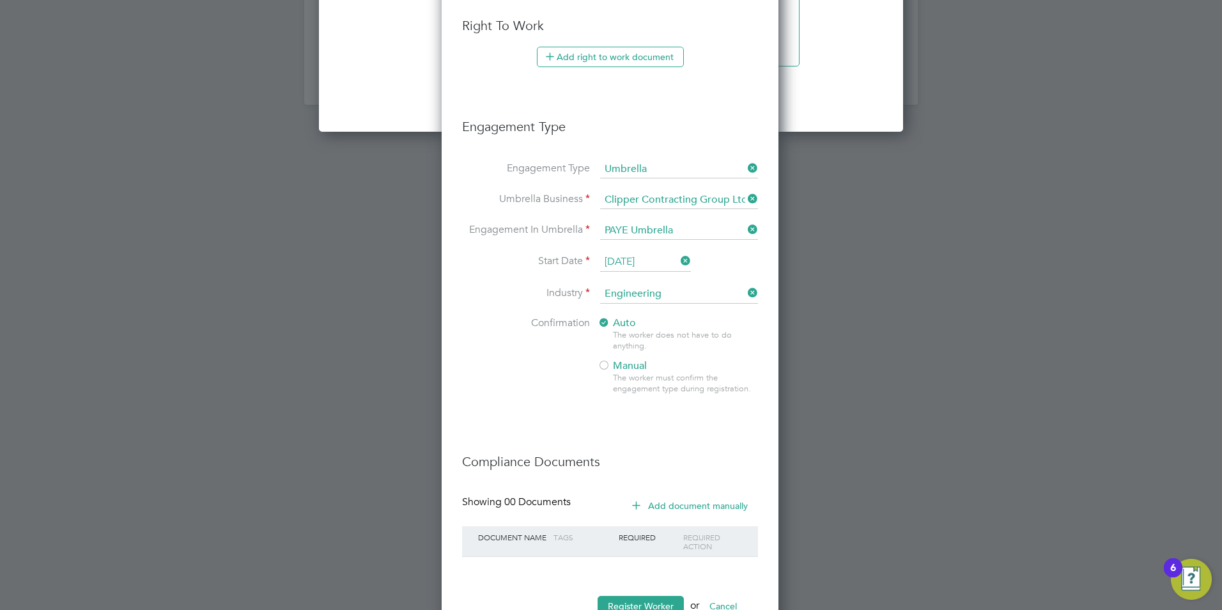
click at [497, 383] on li "Confirmation Auto The worker does not have to do anything. Manual The worker mu…" at bounding box center [610, 365] width 296 height 98
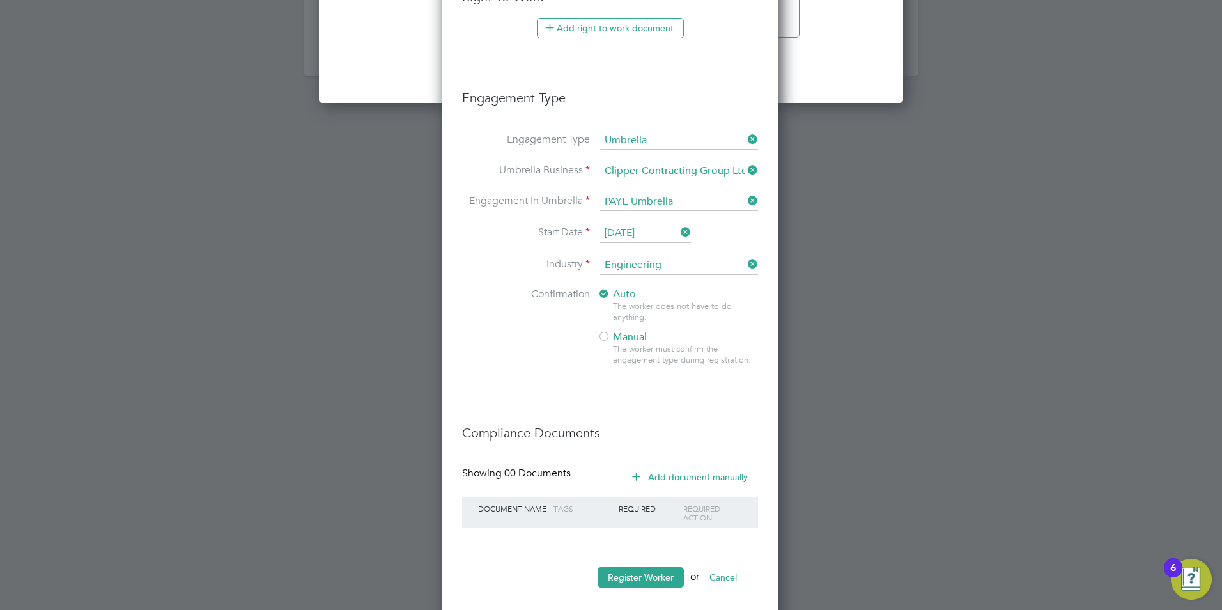
scroll to position [1663, 0]
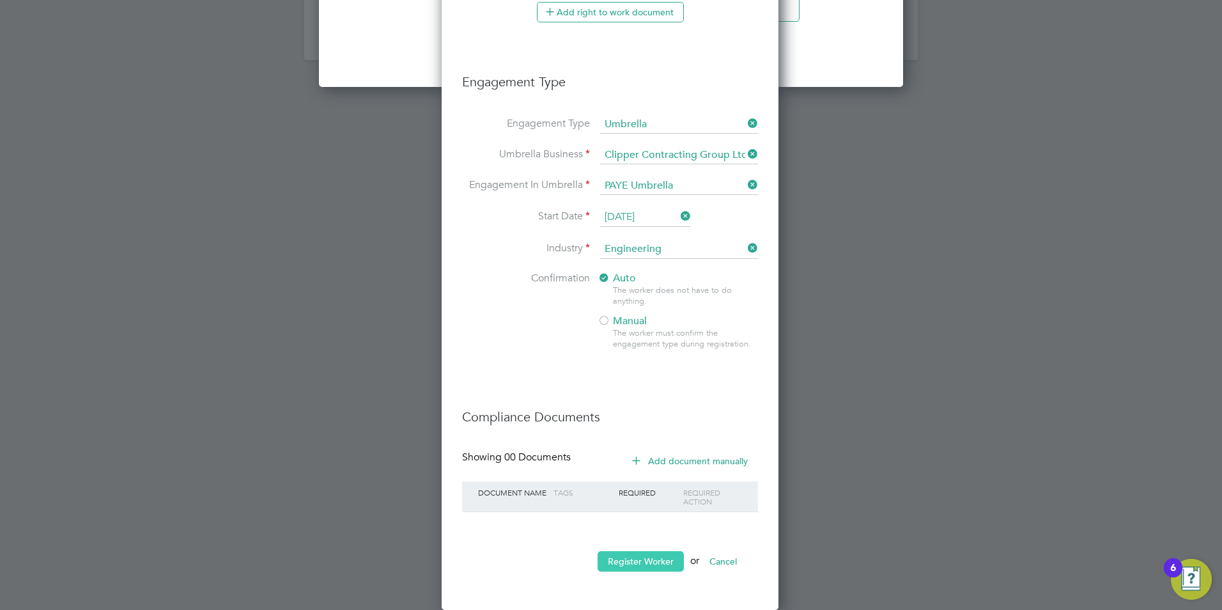
click at [640, 569] on button "Register Worker" at bounding box center [640, 561] width 86 height 20
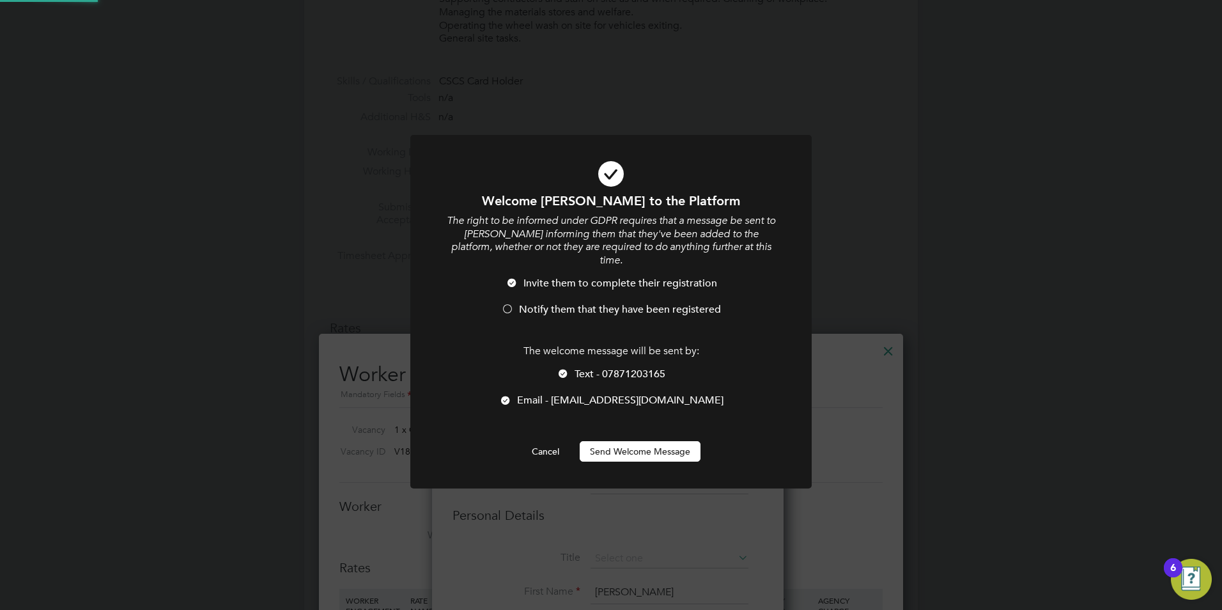
scroll to position [0, 0]
click at [512, 304] on div at bounding box center [507, 310] width 13 height 13
click at [526, 394] on li "Email - dominikuzs@gmail.com" at bounding box center [611, 407] width 332 height 26
click at [615, 441] on button "Send Welcome Message" at bounding box center [640, 451] width 121 height 20
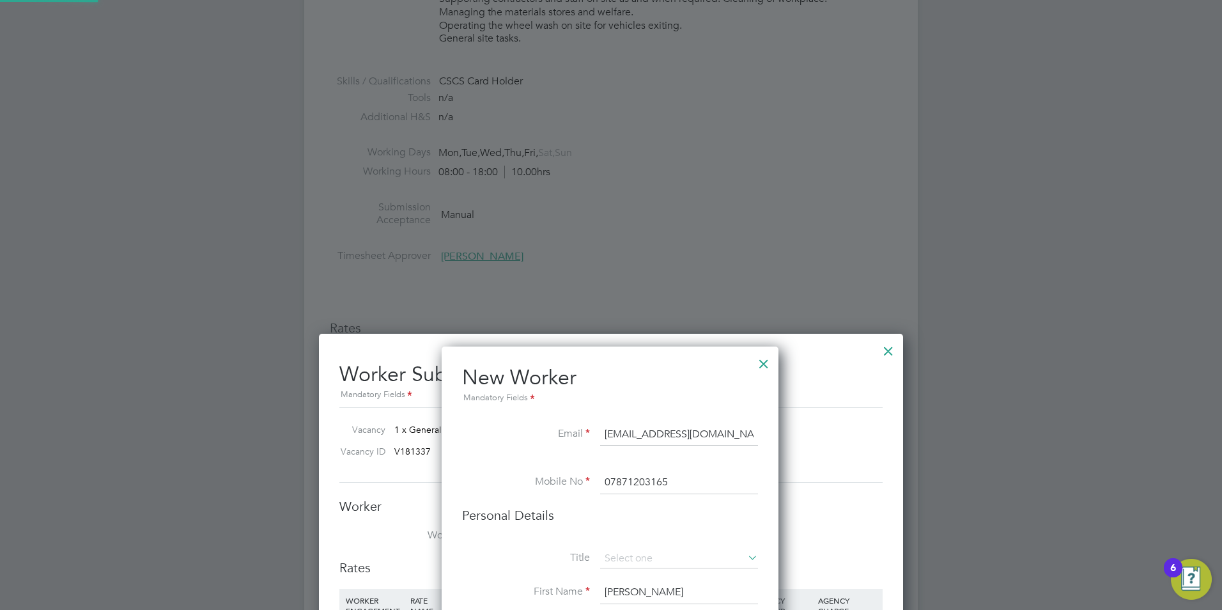
type input "Dominik Kamarnicki (DK-LABBRI)"
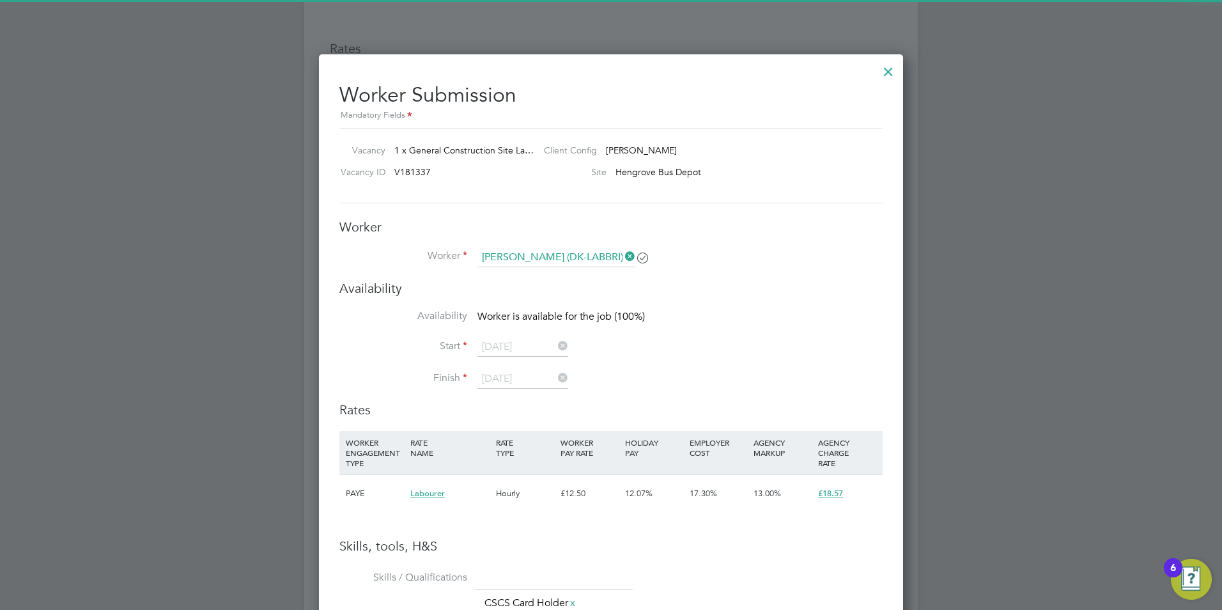
scroll to position [895, 0]
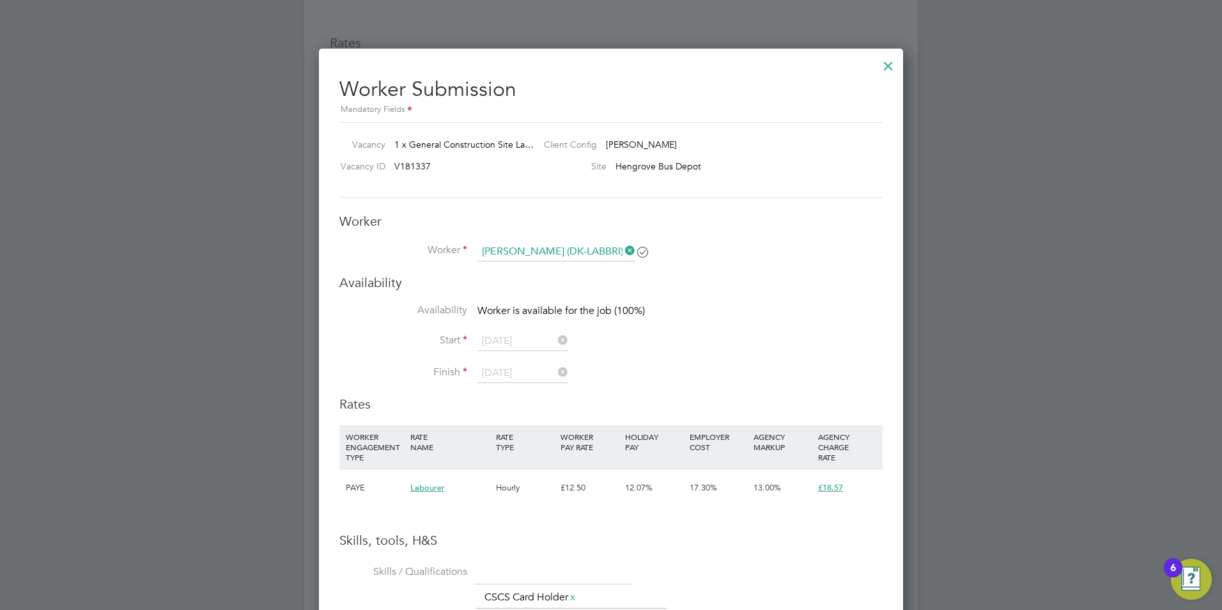
click at [631, 360] on li "Start 29 Sep 2025" at bounding box center [610, 348] width 543 height 32
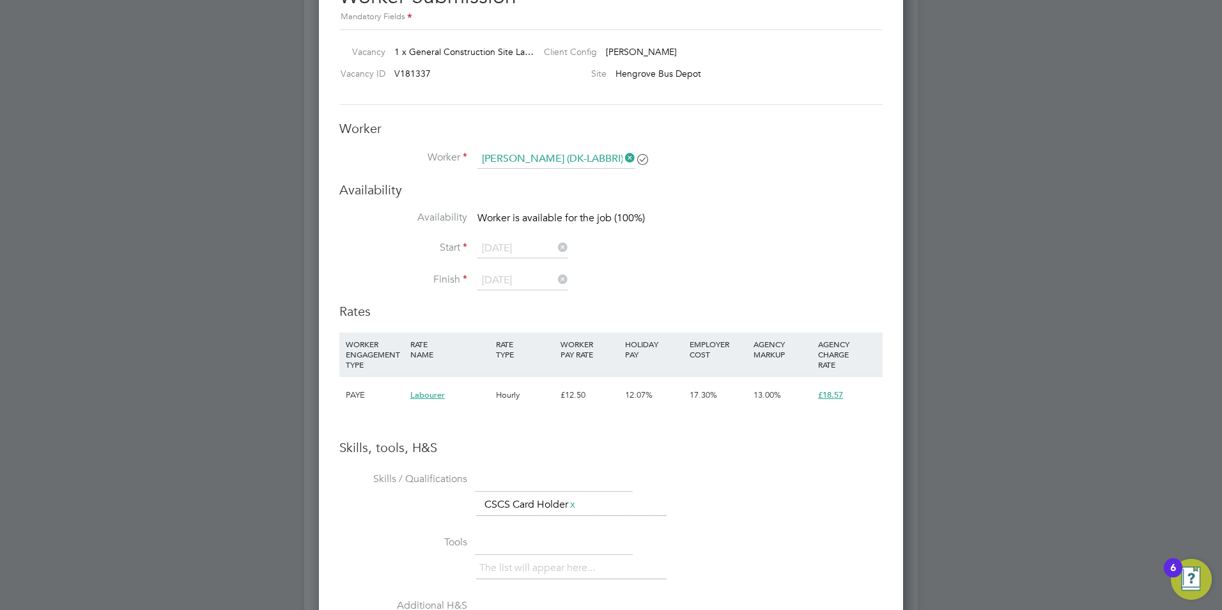
scroll to position [1086, 0]
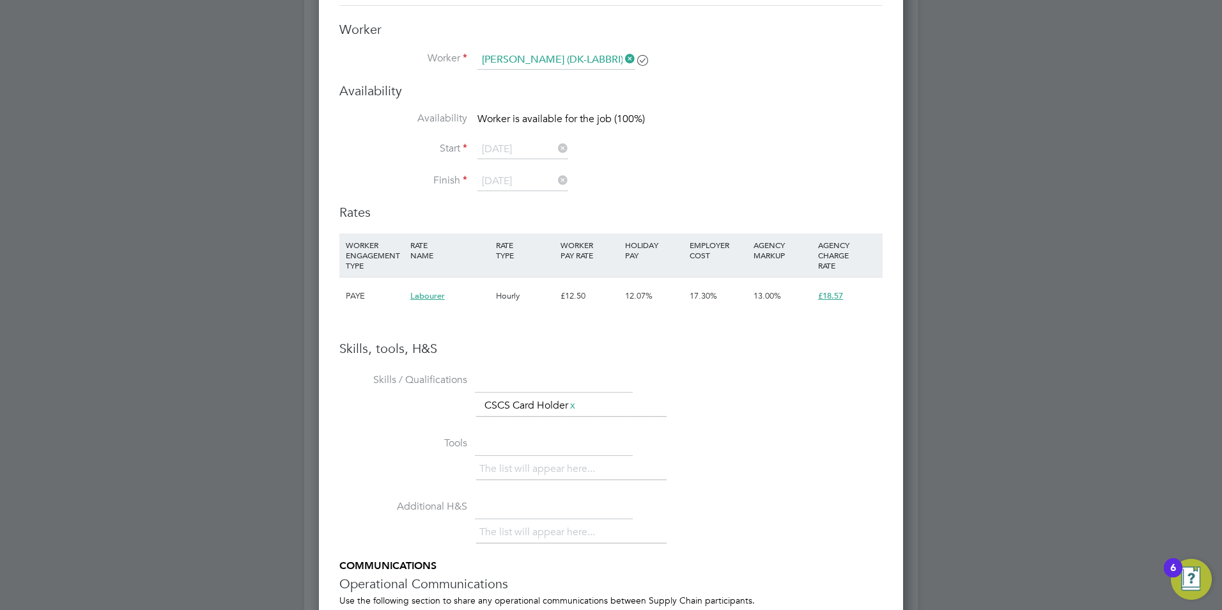
click at [622, 57] on icon at bounding box center [622, 59] width 0 height 18
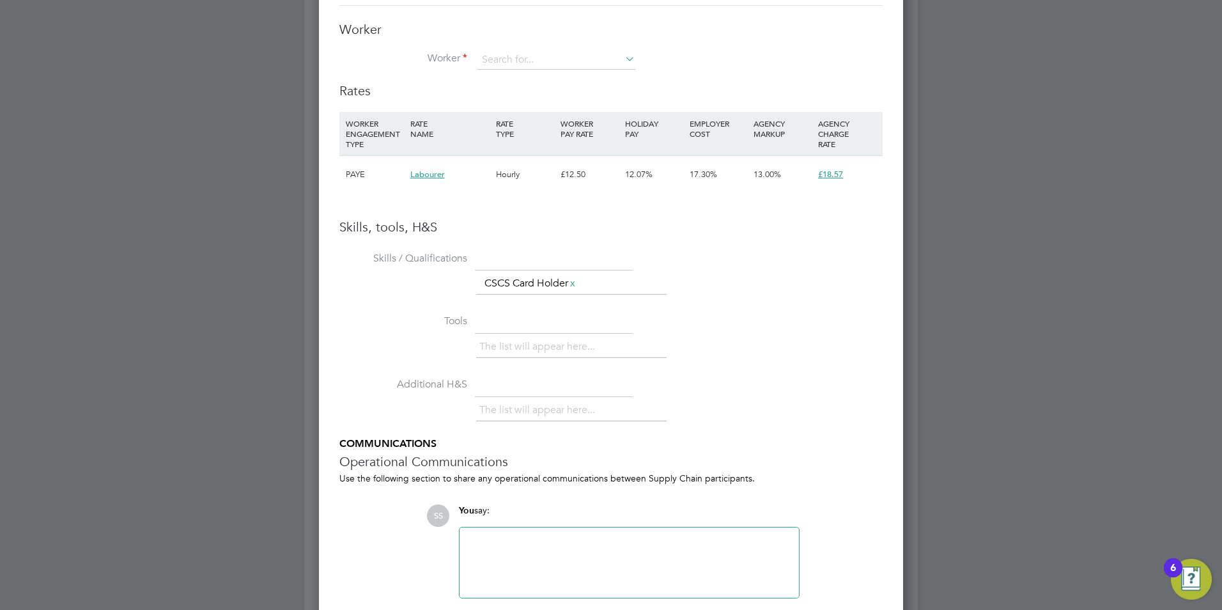
scroll to position [808, 585]
drag, startPoint x: 617, startPoint y: 63, endPoint x: 605, endPoint y: 52, distance: 16.3
click at [605, 52] on input at bounding box center [556, 59] width 158 height 19
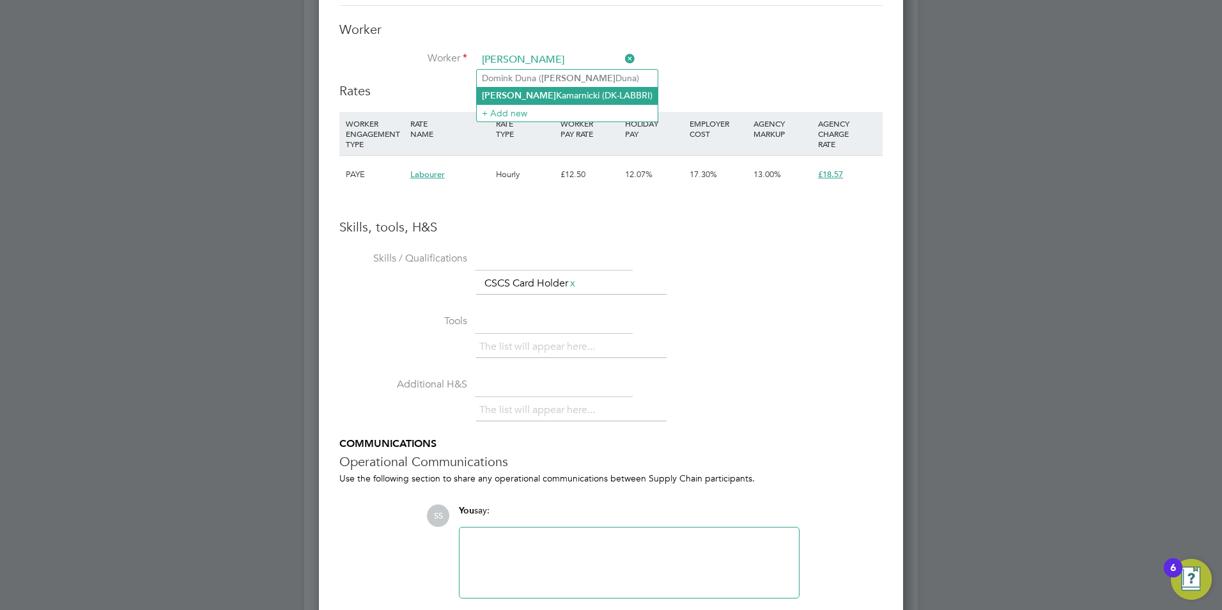
click at [544, 93] on li "Dominik Kamarnicki (DK-LABBRI)" at bounding box center [567, 95] width 181 height 17
type input "Dominik Kamarnicki (DK-LABBRI)"
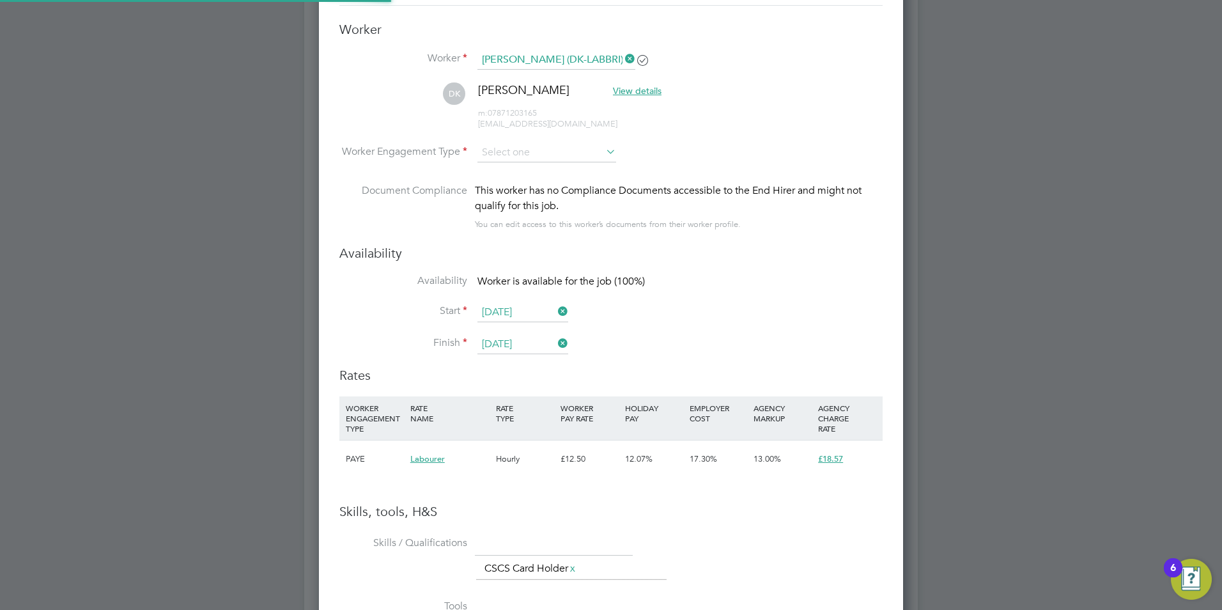
scroll to position [1091, 585]
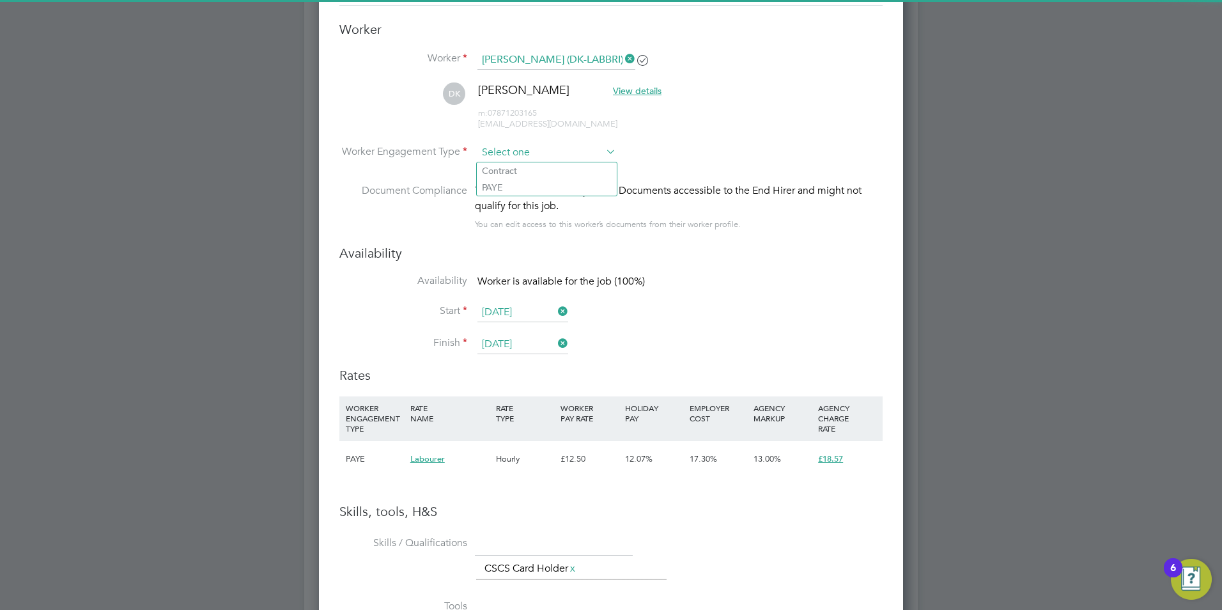
click at [516, 155] on input at bounding box center [546, 152] width 139 height 19
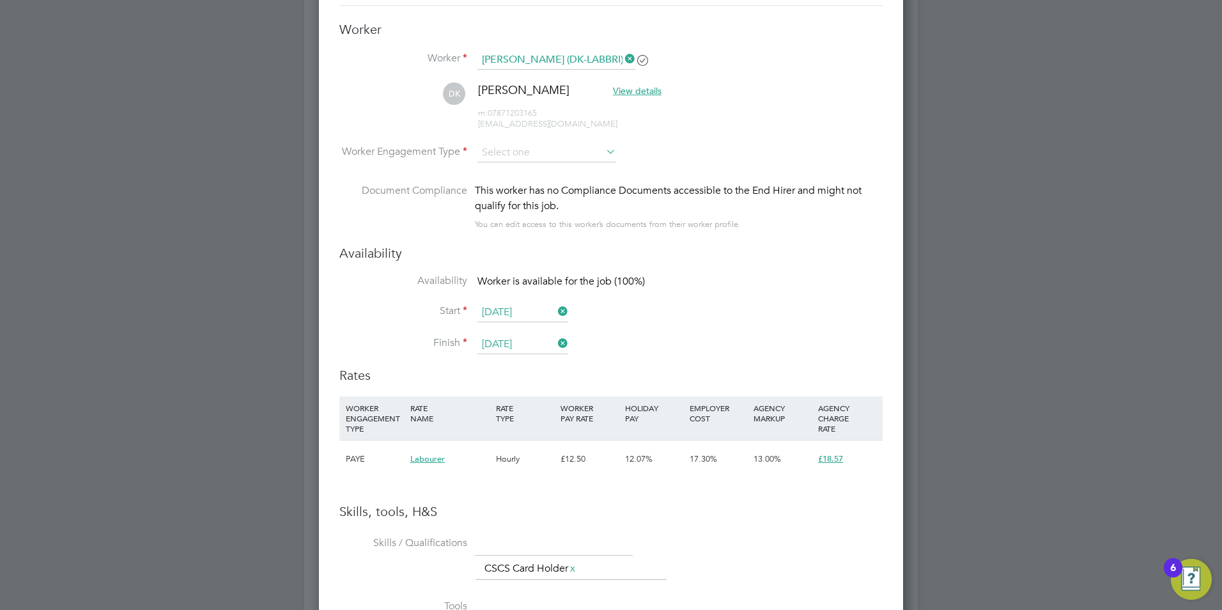
click at [521, 185] on li "PAYE" at bounding box center [547, 187] width 140 height 17
type input "PAYE"
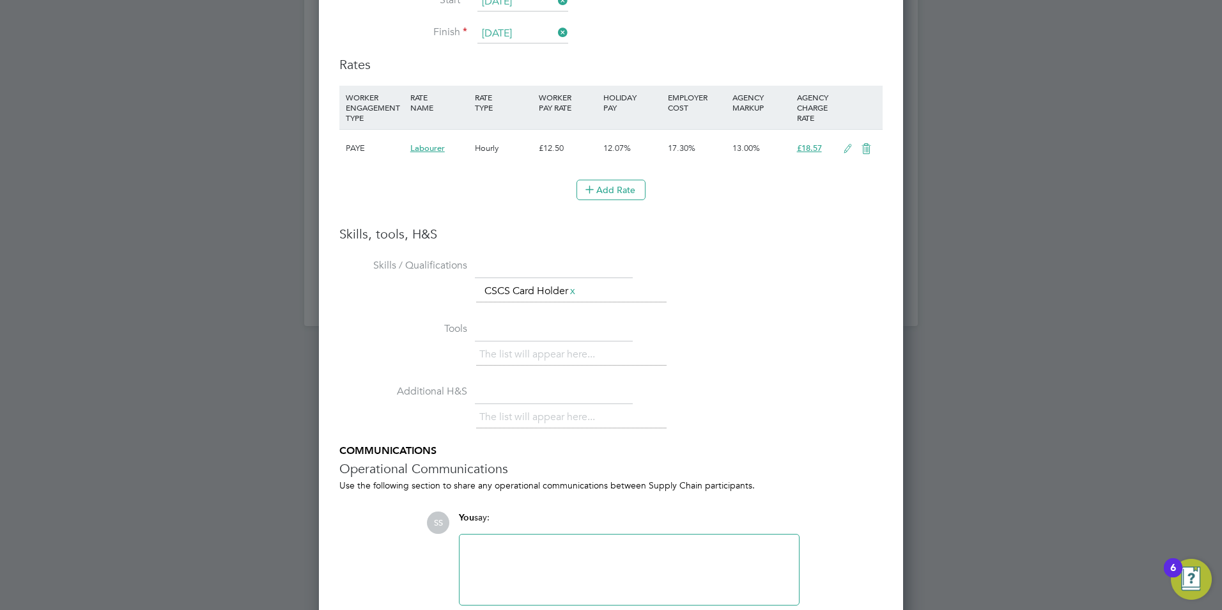
scroll to position [0, 0]
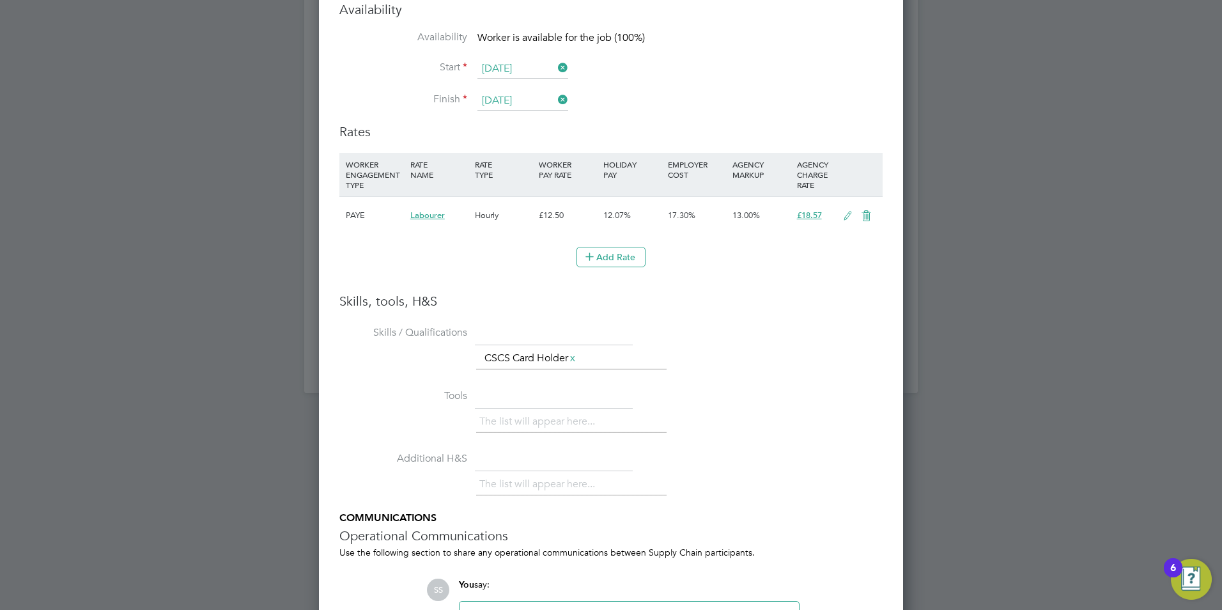
click at [845, 211] on icon at bounding box center [848, 216] width 16 height 10
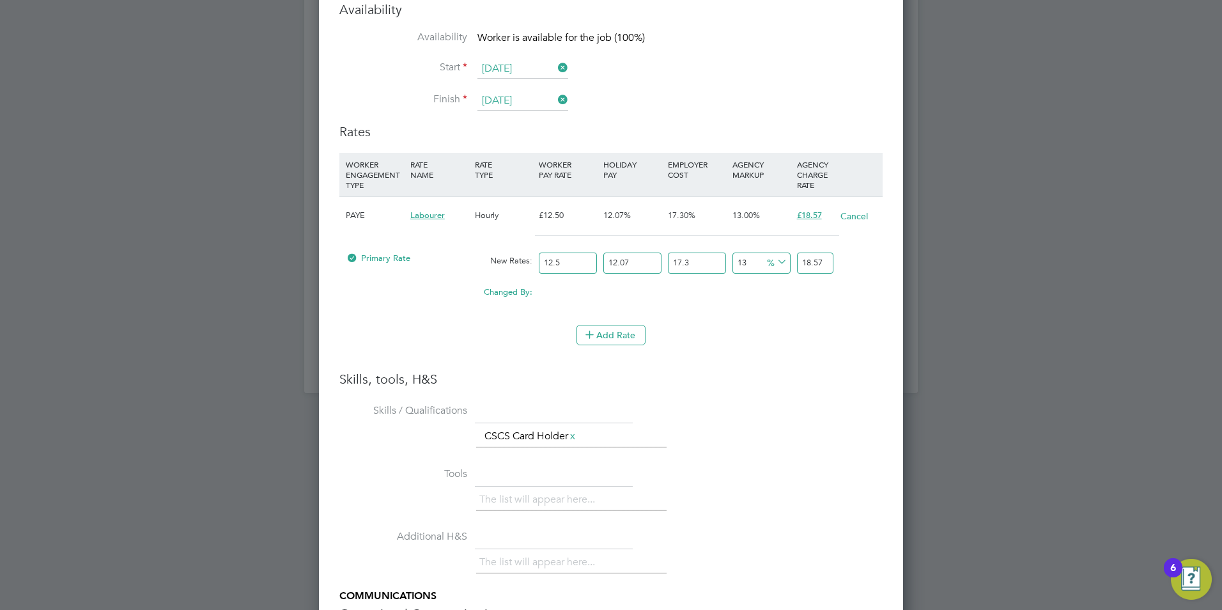
drag, startPoint x: 573, startPoint y: 272, endPoint x: 463, endPoint y: 253, distance: 111.6
click at [463, 253] on div "Primary Rate New Rates: 12.5 12.07 n/a 17.3 n/a 13 0 % 18.57" at bounding box center [610, 263] width 543 height 34
type input "1"
type input "1.485476643"
type input "14"
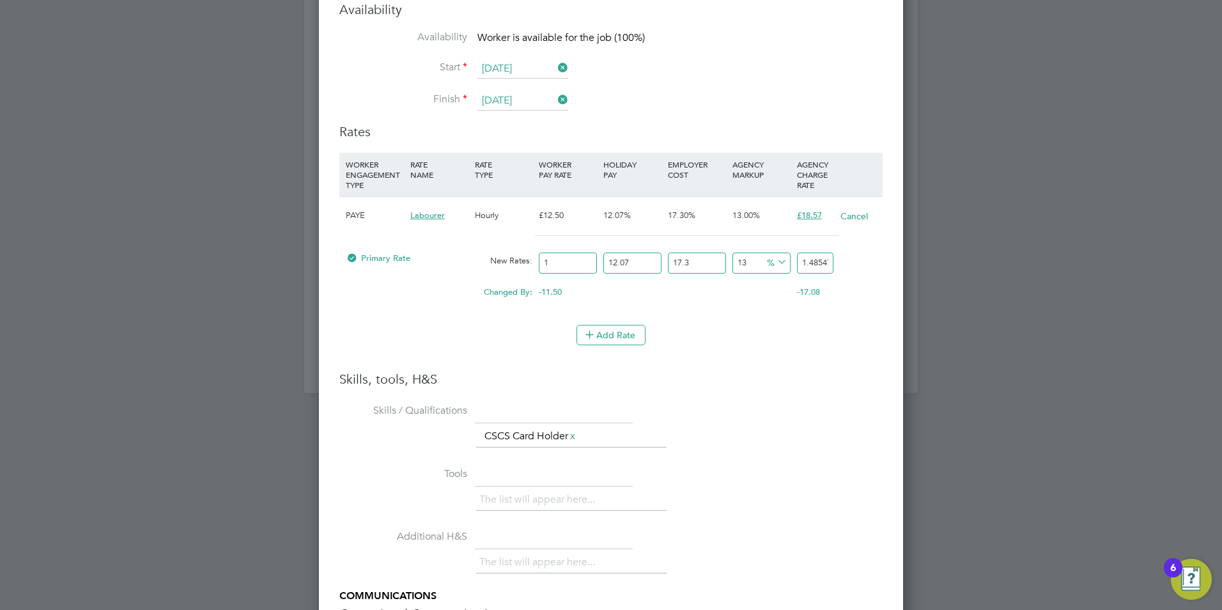
type input "20.796673002"
type input "14"
click at [806, 348] on li "Add Rate" at bounding box center [610, 341] width 543 height 33
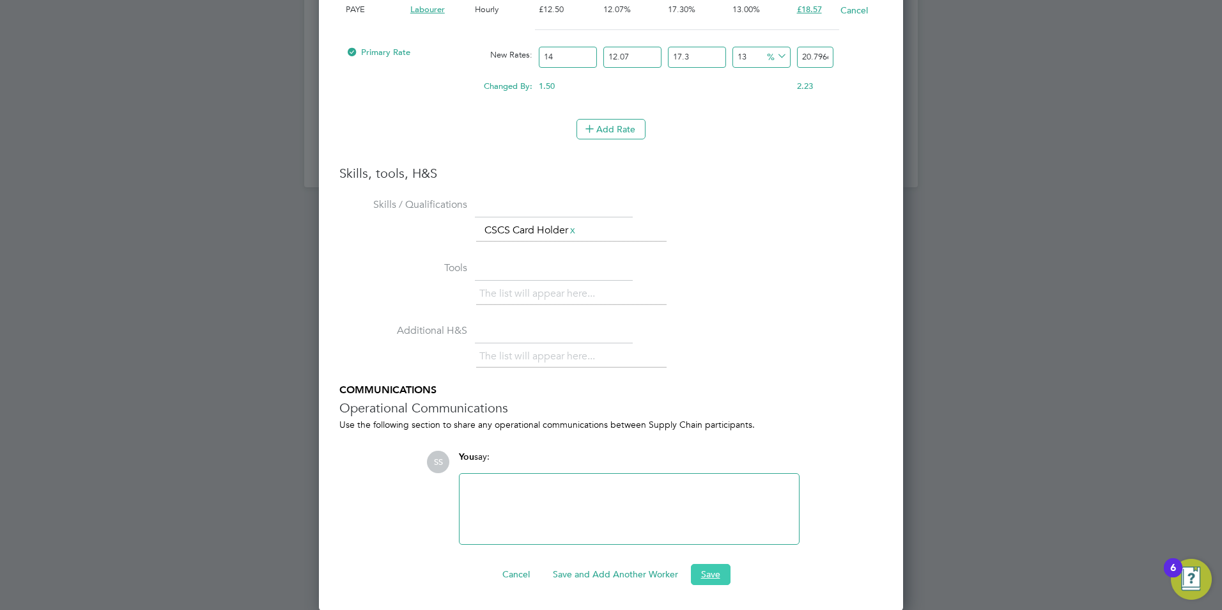
click at [705, 571] on button "Save" at bounding box center [711, 574] width 40 height 20
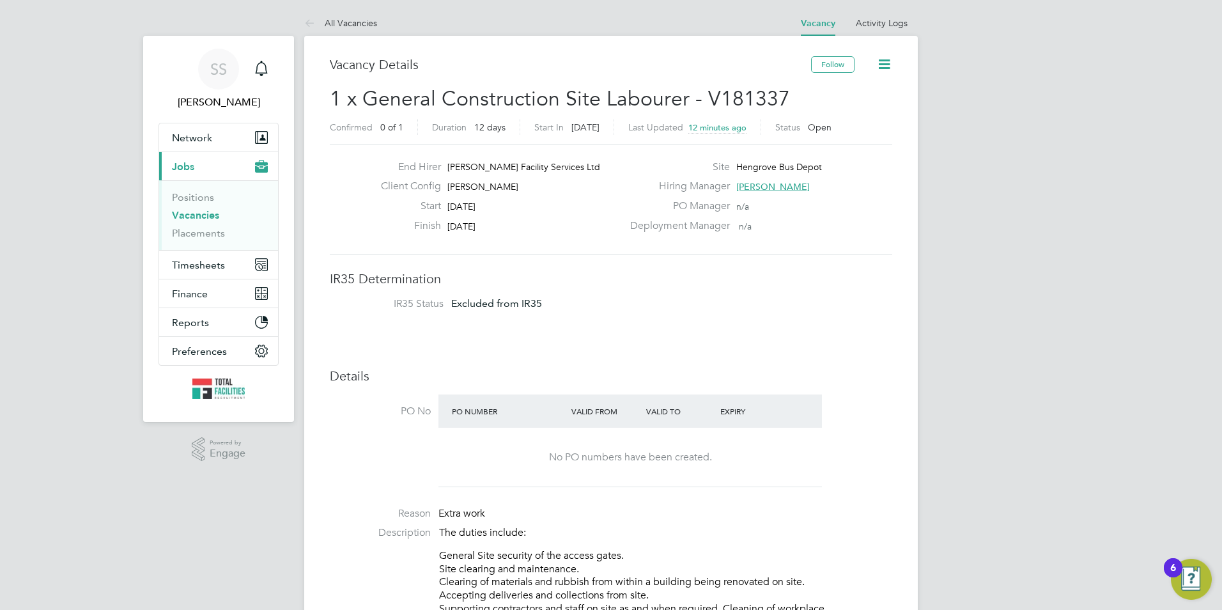
click at [178, 216] on link "Vacancies" at bounding box center [195, 215] width 47 height 12
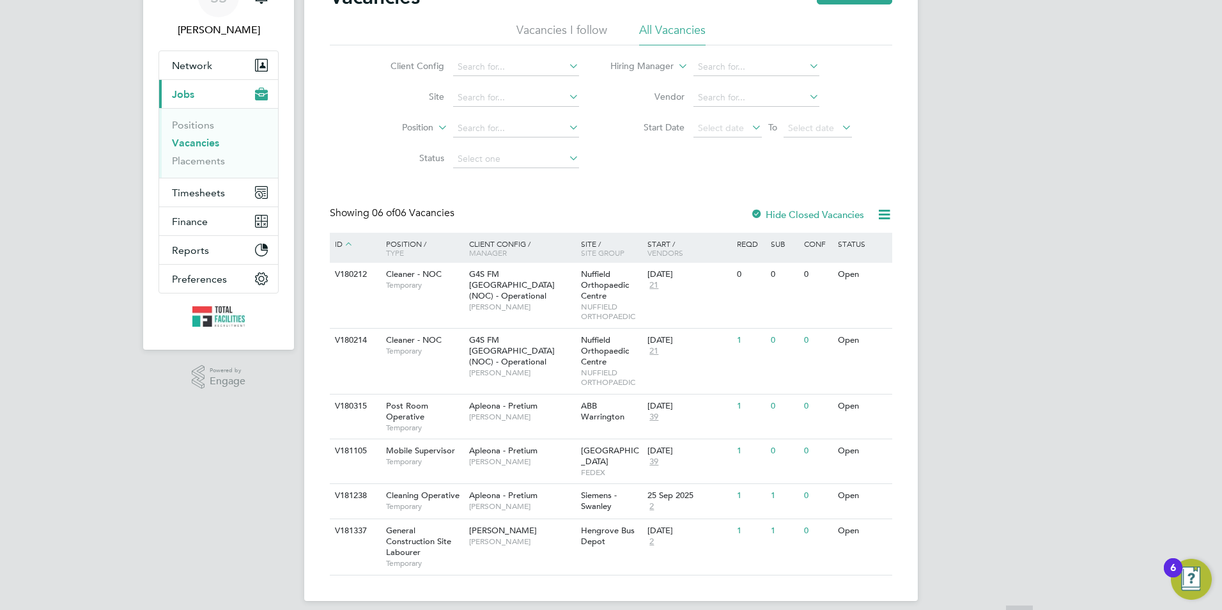
scroll to position [73, 0]
click at [480, 541] on div "NG Bailey Darren Slade" at bounding box center [522, 534] width 112 height 33
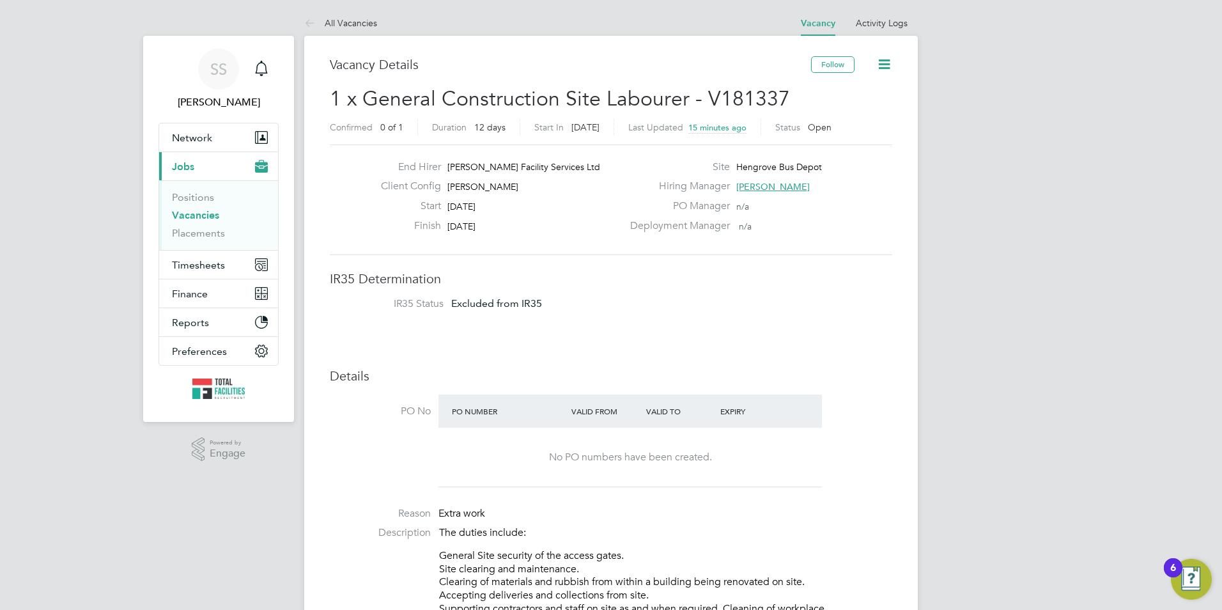
click at [197, 215] on link "Vacancies" at bounding box center [195, 215] width 47 height 12
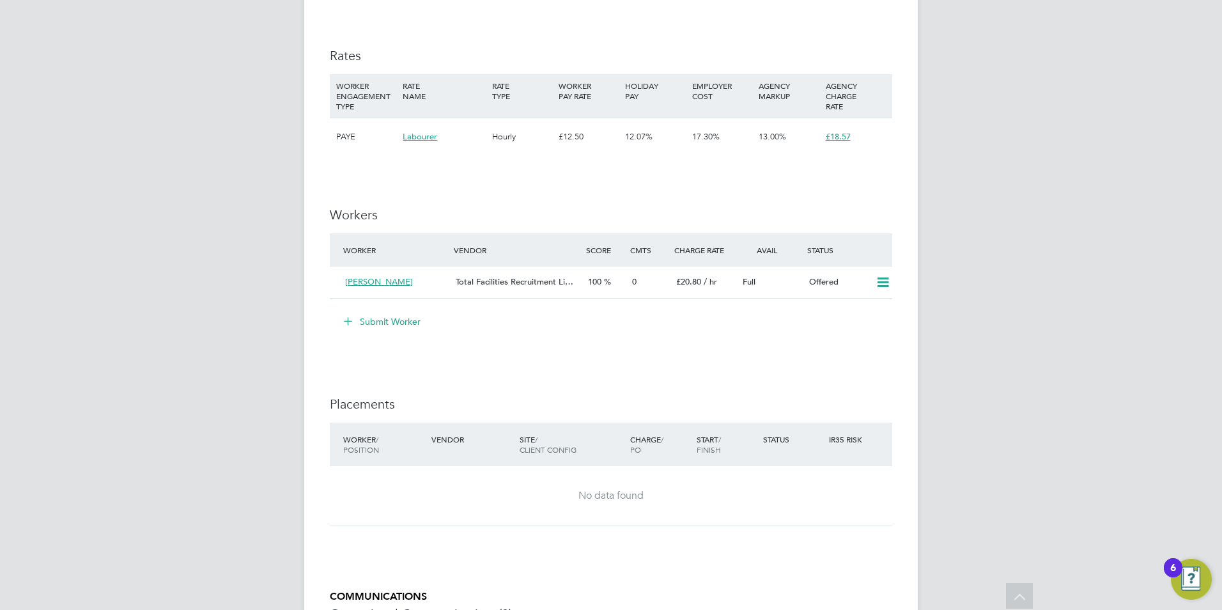
scroll to position [875, 0]
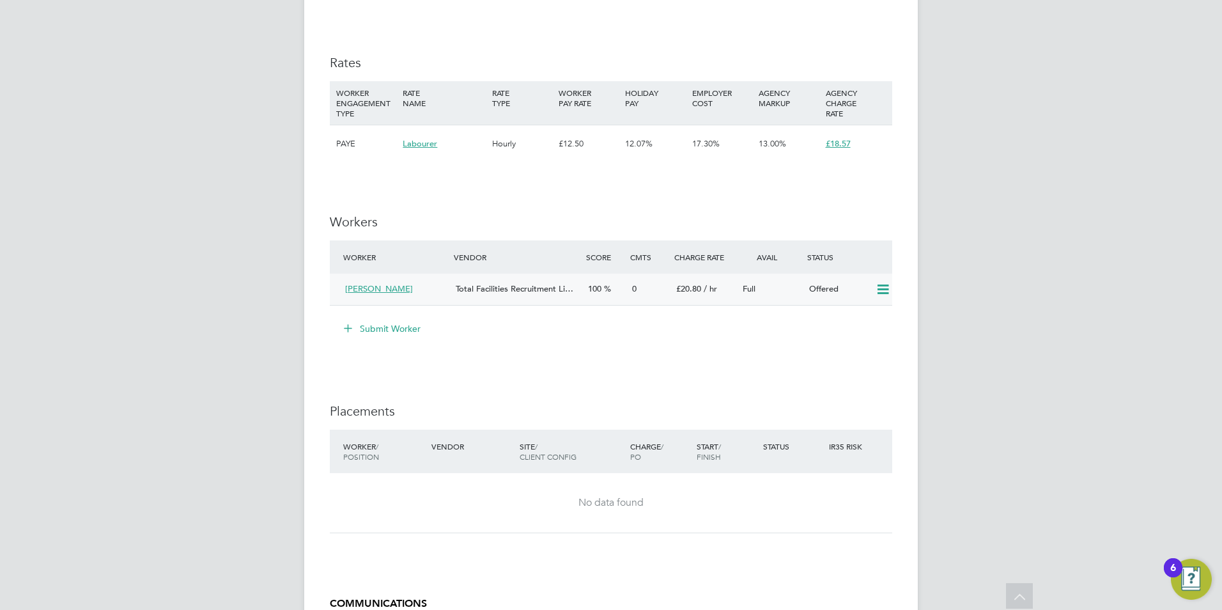
click at [880, 288] on icon at bounding box center [883, 289] width 16 height 10
click at [870, 311] on li "Confirm" at bounding box center [864, 317] width 49 height 18
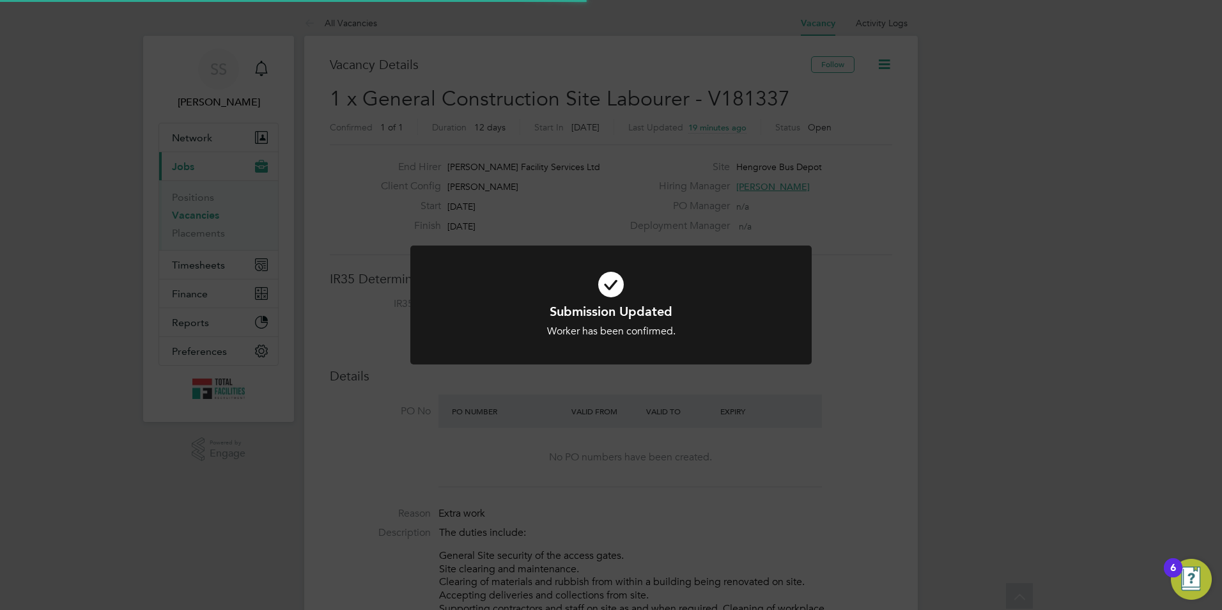
scroll to position [38, 89]
click at [649, 353] on div at bounding box center [610, 304] width 401 height 119
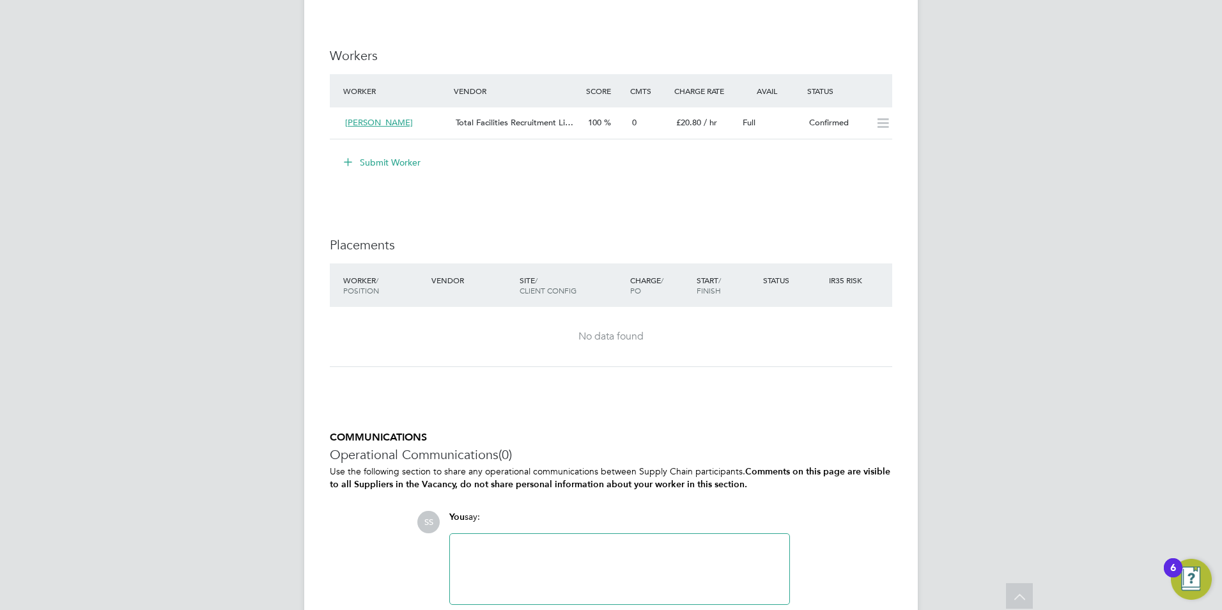
scroll to position [1130, 0]
